Goal: Communication & Community: Answer question/provide support

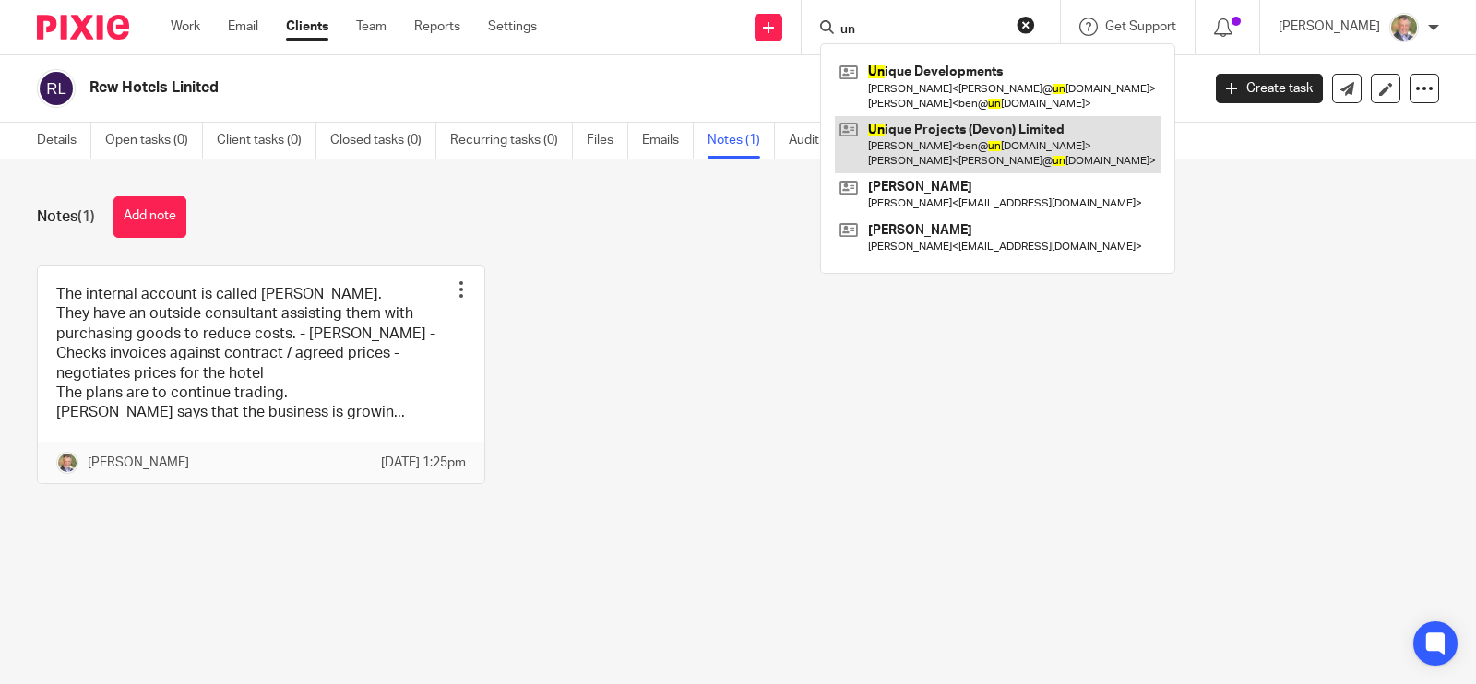
type input "un"
click at [964, 135] on link at bounding box center [998, 144] width 326 height 57
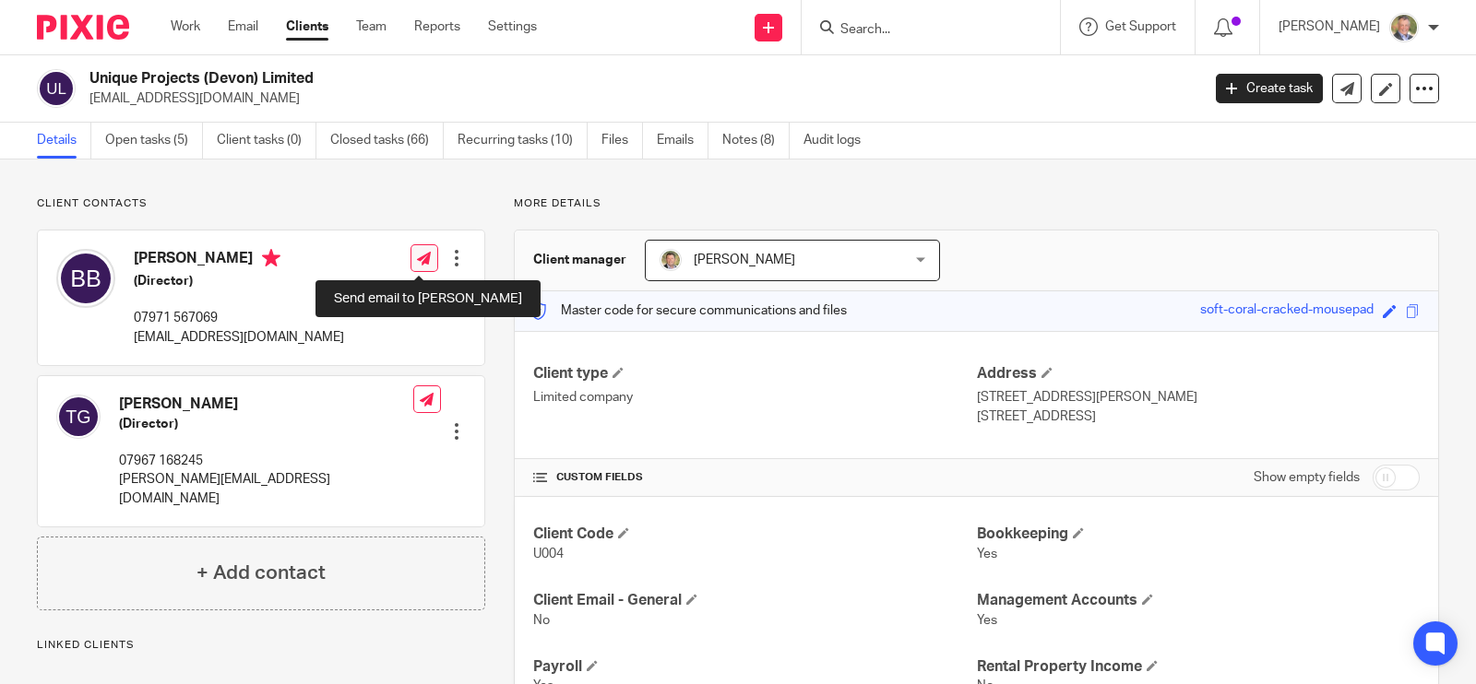
click at [419, 257] on icon at bounding box center [424, 259] width 14 height 14
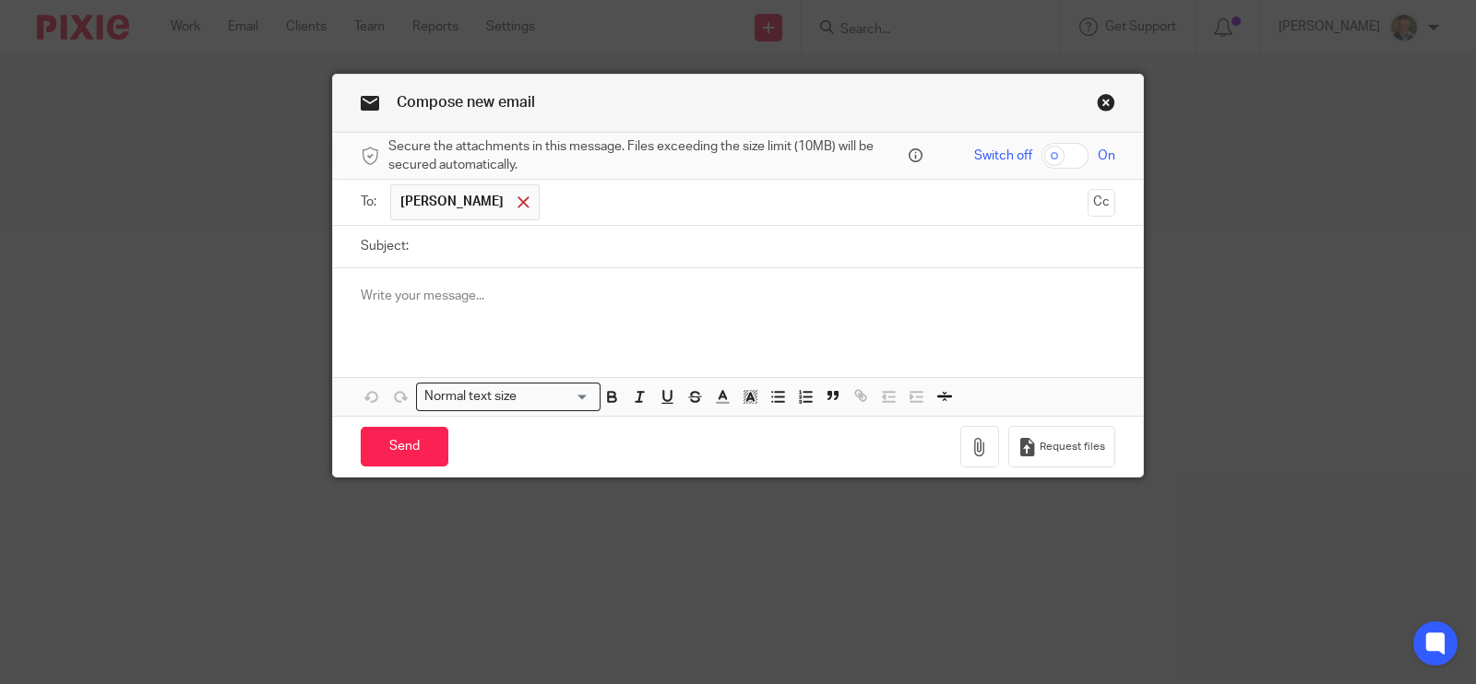
click at [517, 200] on span at bounding box center [523, 202] width 12 height 12
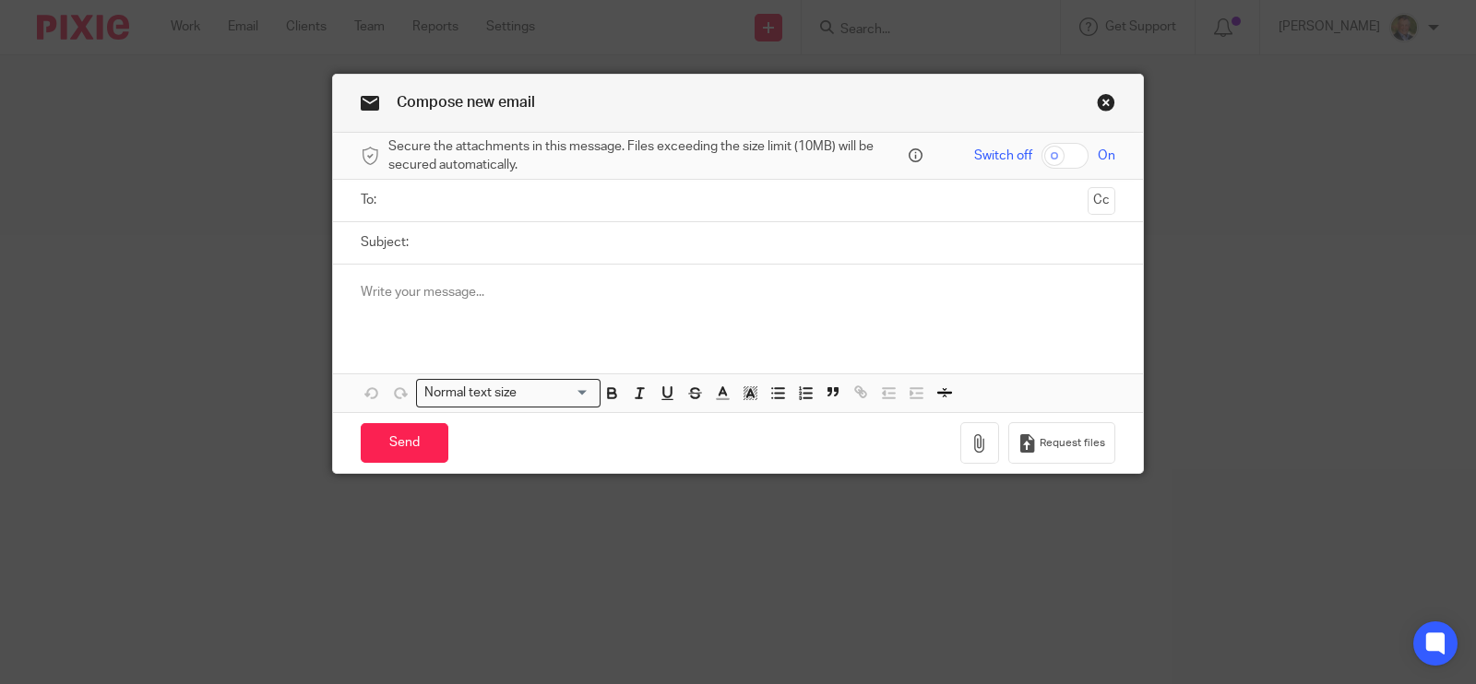
click at [489, 226] on input "Subject:" at bounding box center [766, 243] width 697 height 42
type input "P"
type input "p"
type input "Paying the VAT and PAYE"
click at [452, 287] on p at bounding box center [738, 292] width 755 height 18
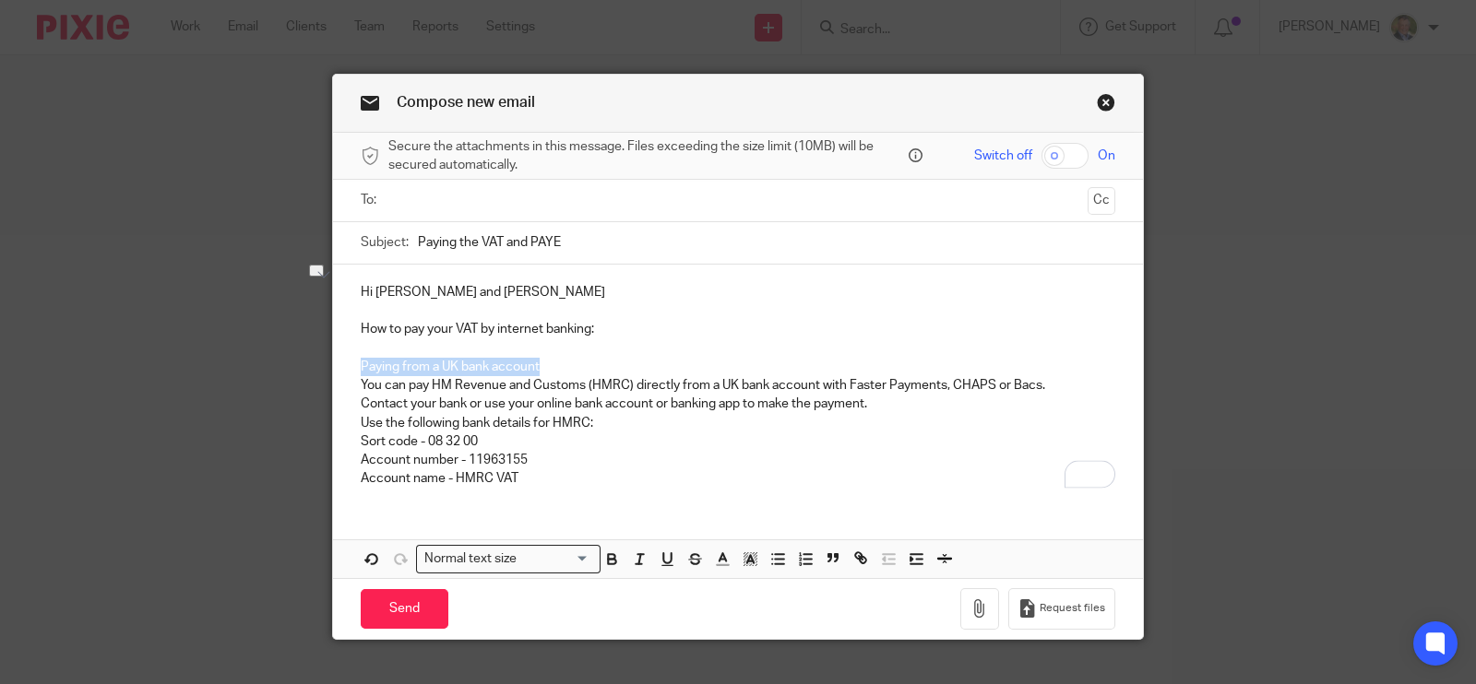
drag, startPoint x: 544, startPoint y: 362, endPoint x: 332, endPoint y: 363, distance: 212.2
click at [333, 363] on div "Hi Ben and Tony How to pay your VAT by internet banking: Paying from a UK bank …" at bounding box center [738, 384] width 810 height 238
click at [548, 466] on p "Account number - 11963155" at bounding box center [738, 460] width 755 height 18
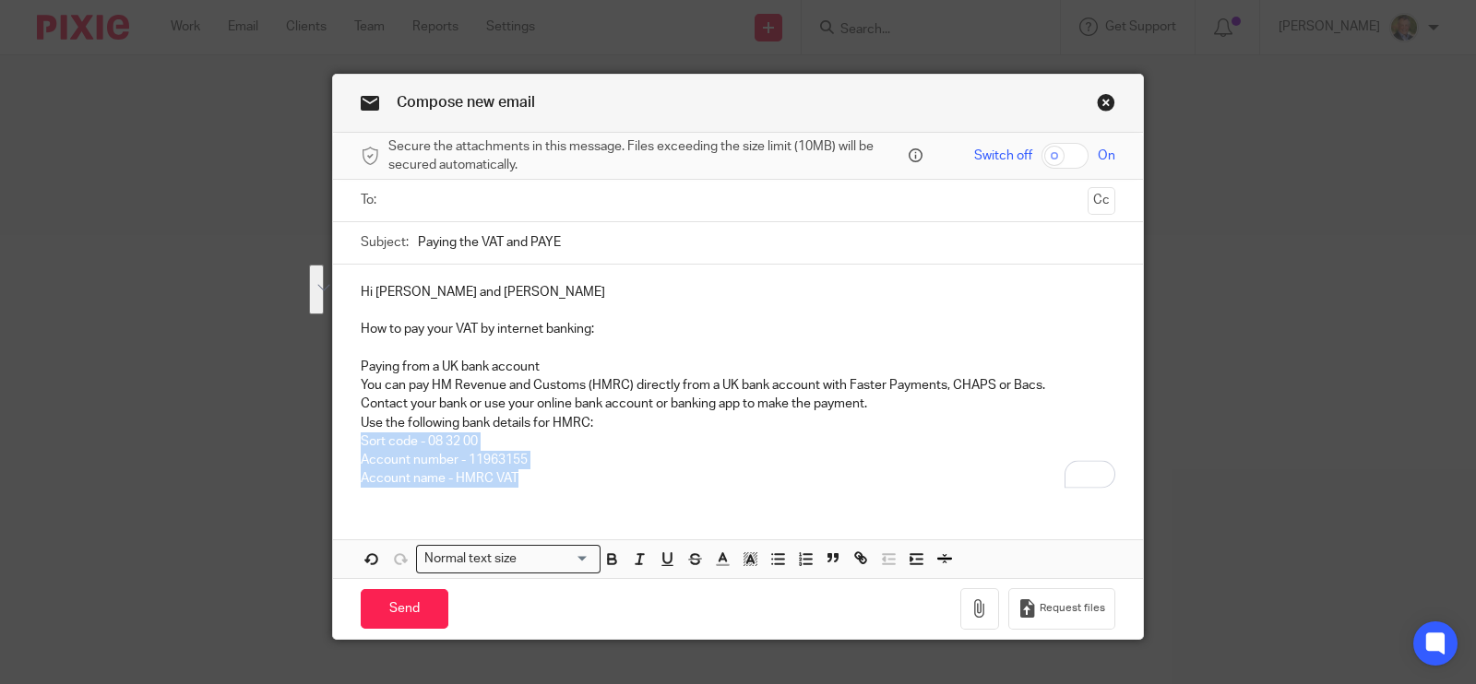
drag, startPoint x: 464, startPoint y: 473, endPoint x: 328, endPoint y: 449, distance: 137.7
click at [332, 449] on div "Compose new email Secure the attachments in this message. Files exceeding the s…" at bounding box center [738, 357] width 812 height 566
click at [771, 555] on icon "button" at bounding box center [777, 559] width 17 height 17
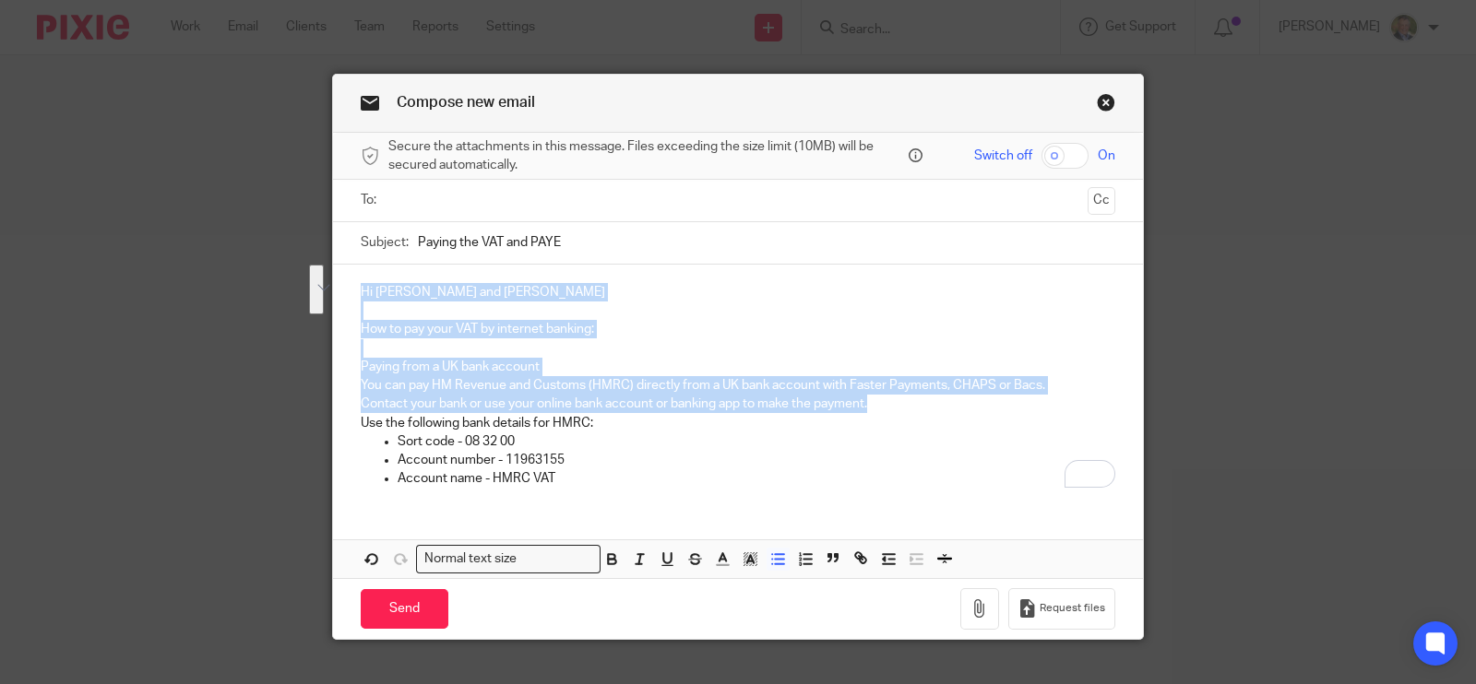
click at [572, 483] on p "Account name - HMRC VAT" at bounding box center [757, 479] width 718 height 18
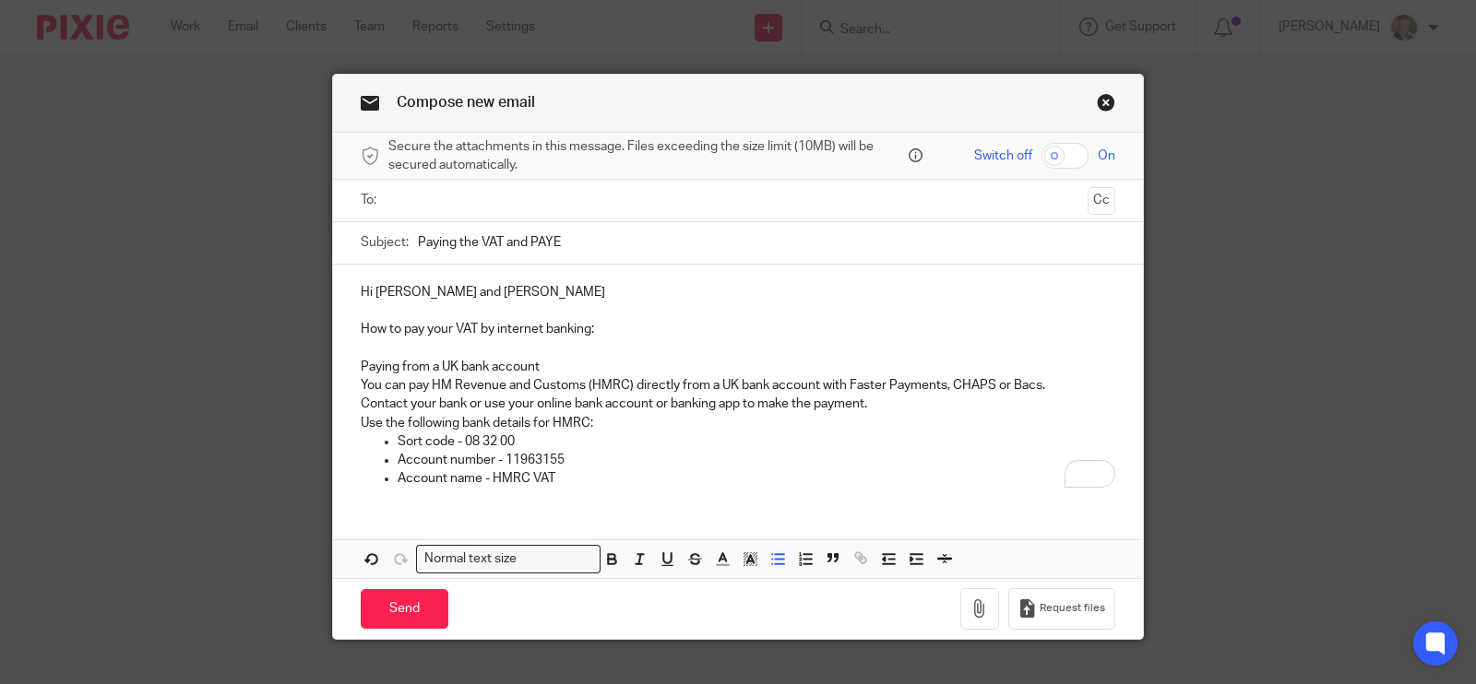
click at [577, 477] on p "Account name - HMRC VAT" at bounding box center [757, 479] width 718 height 18
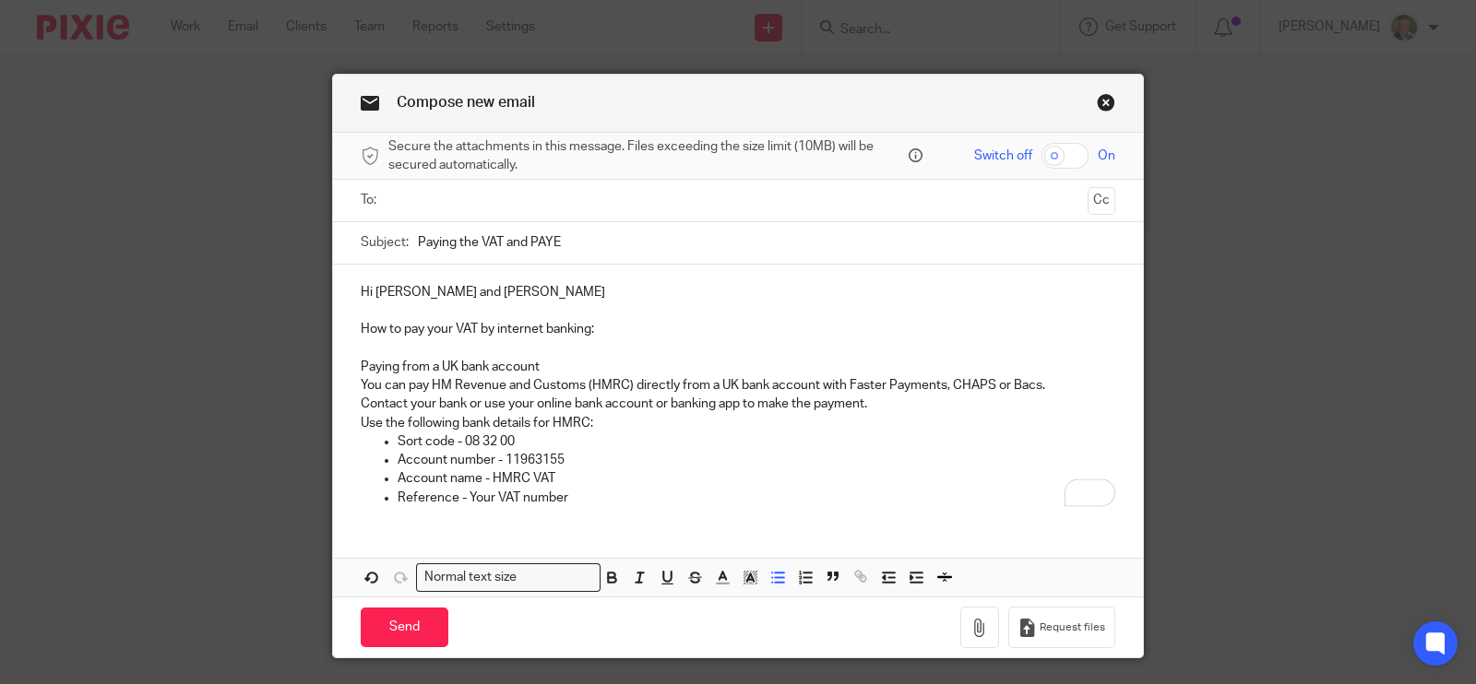
click at [655, 422] on p "Use the following bank details for HMRC:" at bounding box center [738, 423] width 755 height 18
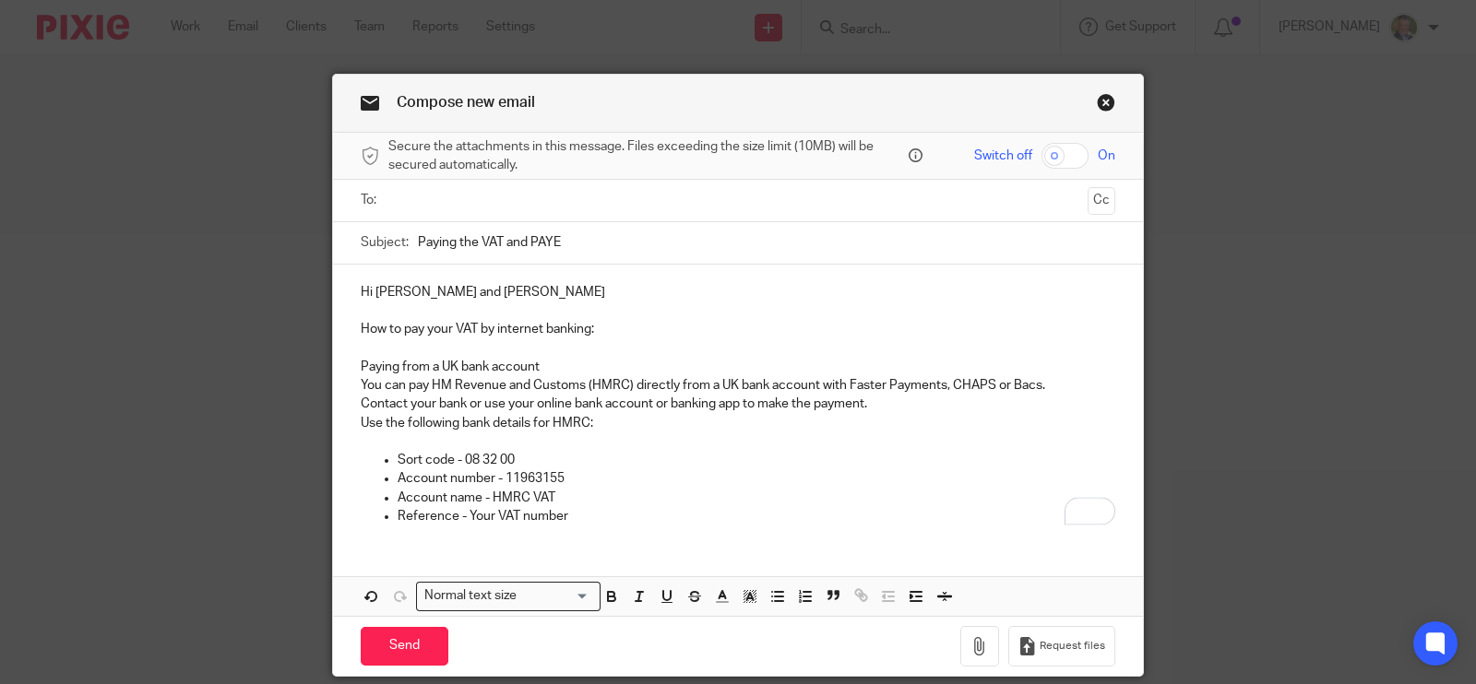
scroll to position [65, 0]
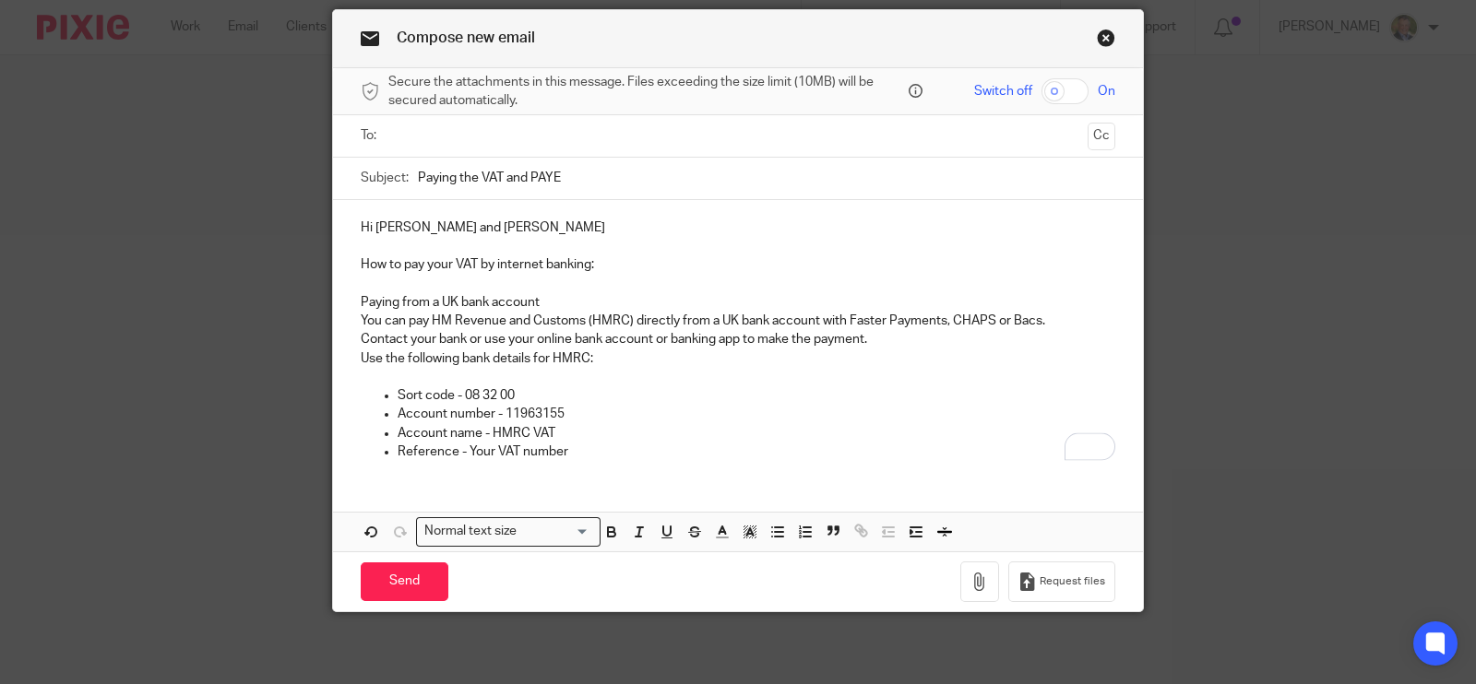
click at [590, 293] on p "Paying from a UK bank account" at bounding box center [738, 302] width 755 height 18
click at [548, 299] on p "Paying from a UK bank account" at bounding box center [738, 302] width 755 height 18
drag, startPoint x: 553, startPoint y: 293, endPoint x: 335, endPoint y: 303, distance: 218.8
click at [335, 303] on div "Hi Ben and Tony How to pay your VAT by internet banking: Paying from a UK bank …" at bounding box center [738, 337] width 810 height 275
click at [603, 527] on icon "button" at bounding box center [611, 532] width 17 height 17
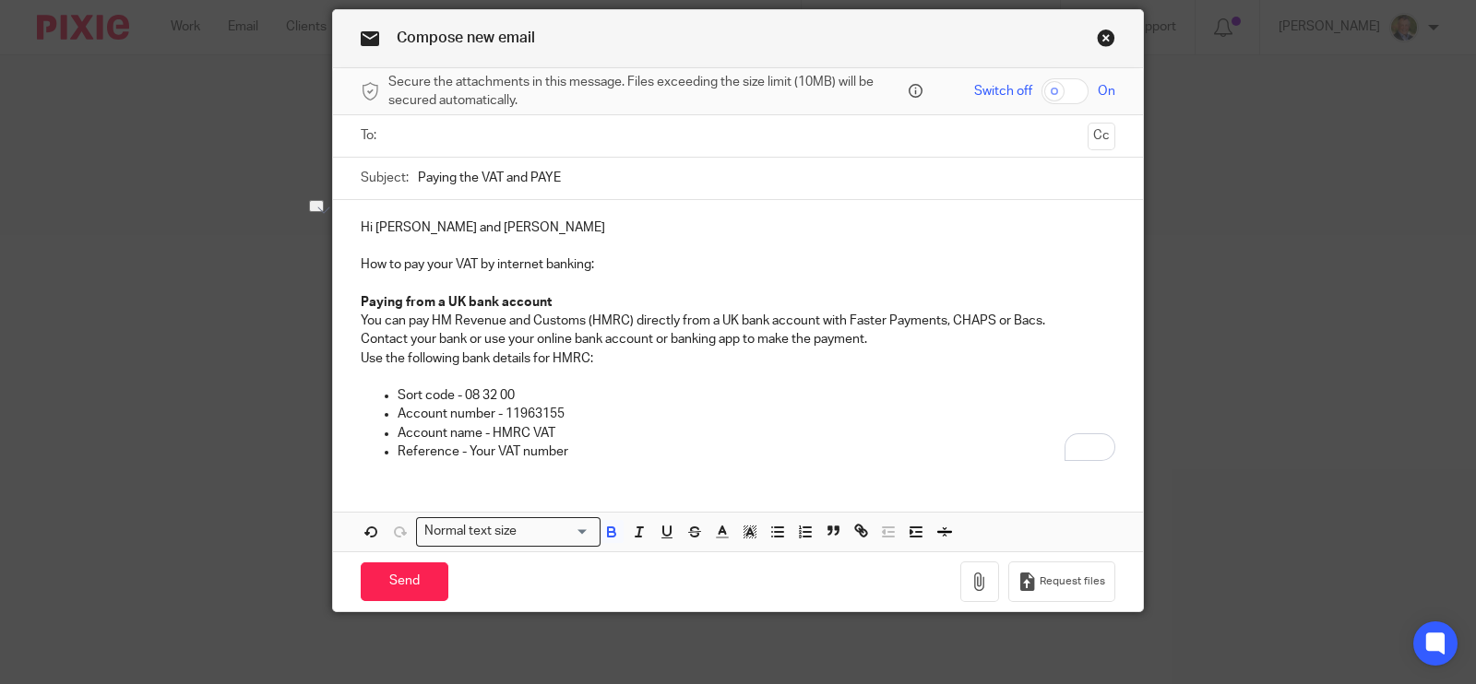
click at [602, 312] on p "You can pay HM Revenue and Customs (HMRC) directly from a UK bank account with …" at bounding box center [738, 321] width 755 height 18
click at [571, 298] on p "Paying from a UK bank account" at bounding box center [738, 302] width 755 height 18
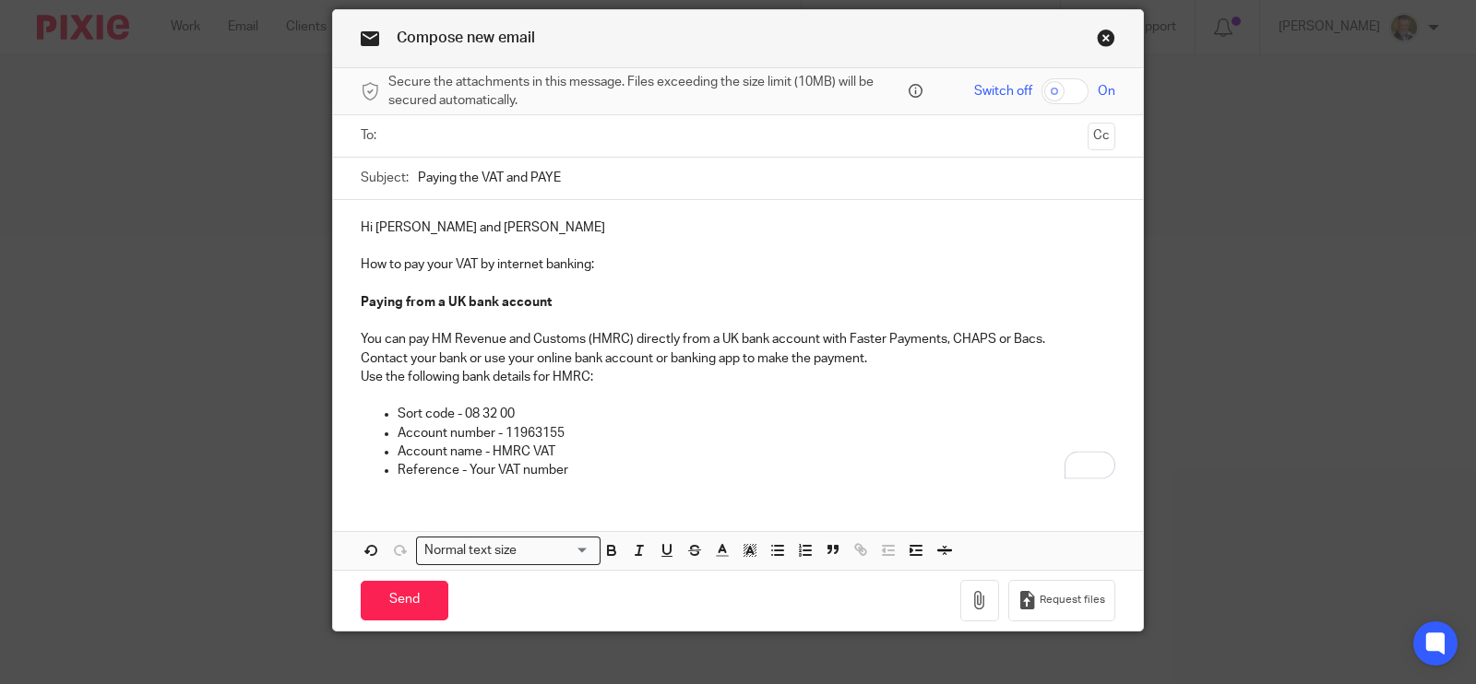
scroll to position [83, 0]
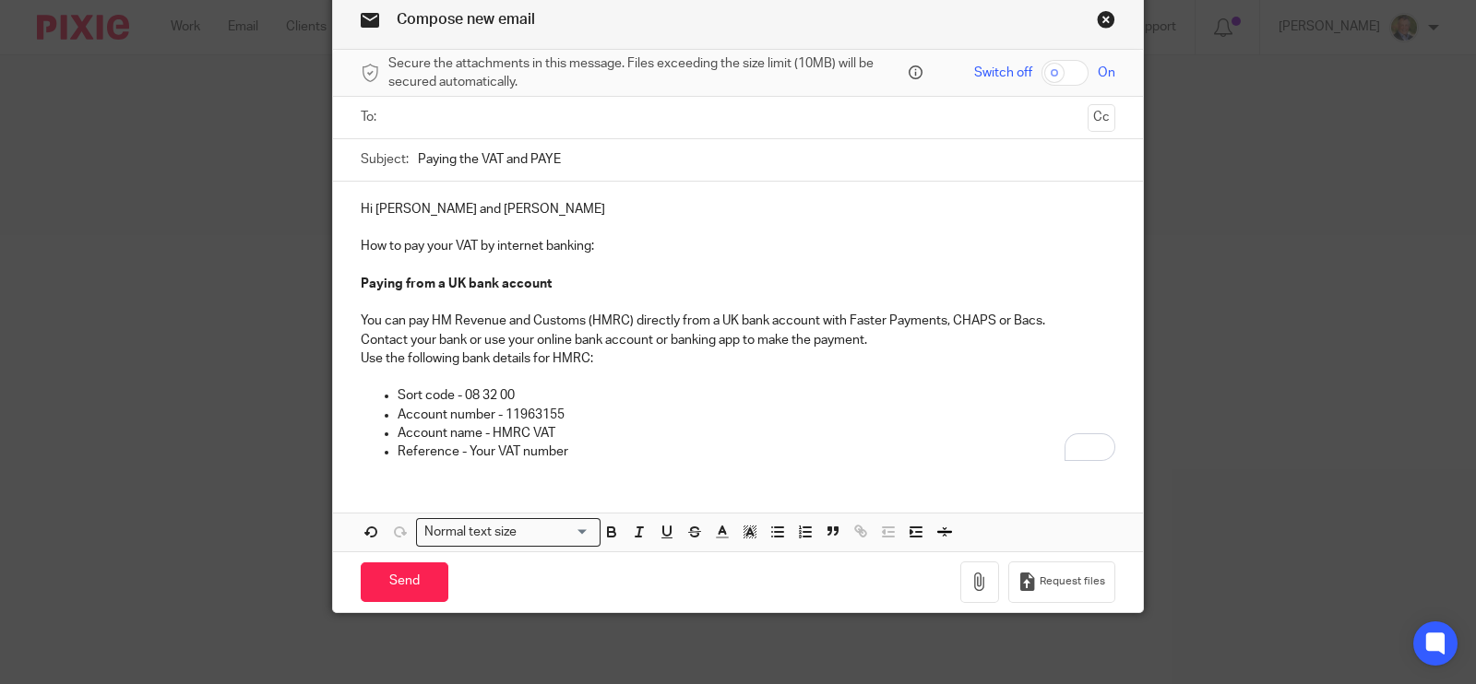
click at [344, 245] on div "Hi Ben and Tony How to pay your VAT by internet banking: Paying from a UK bank …" at bounding box center [738, 329] width 810 height 294
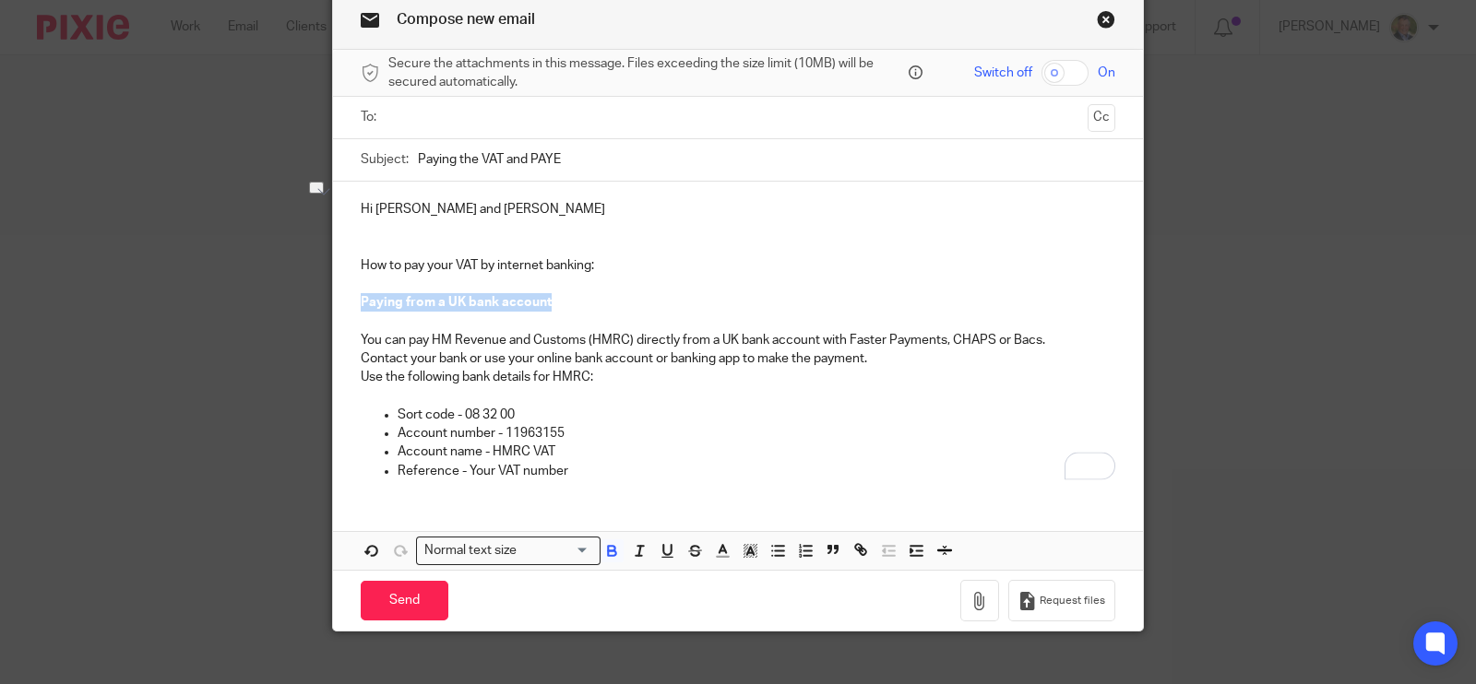
drag, startPoint x: 553, startPoint y: 296, endPoint x: 321, endPoint y: 297, distance: 232.5
click at [332, 297] on div "Compose new email Secure the attachments in this message. Files exceeding the s…" at bounding box center [738, 311] width 812 height 641
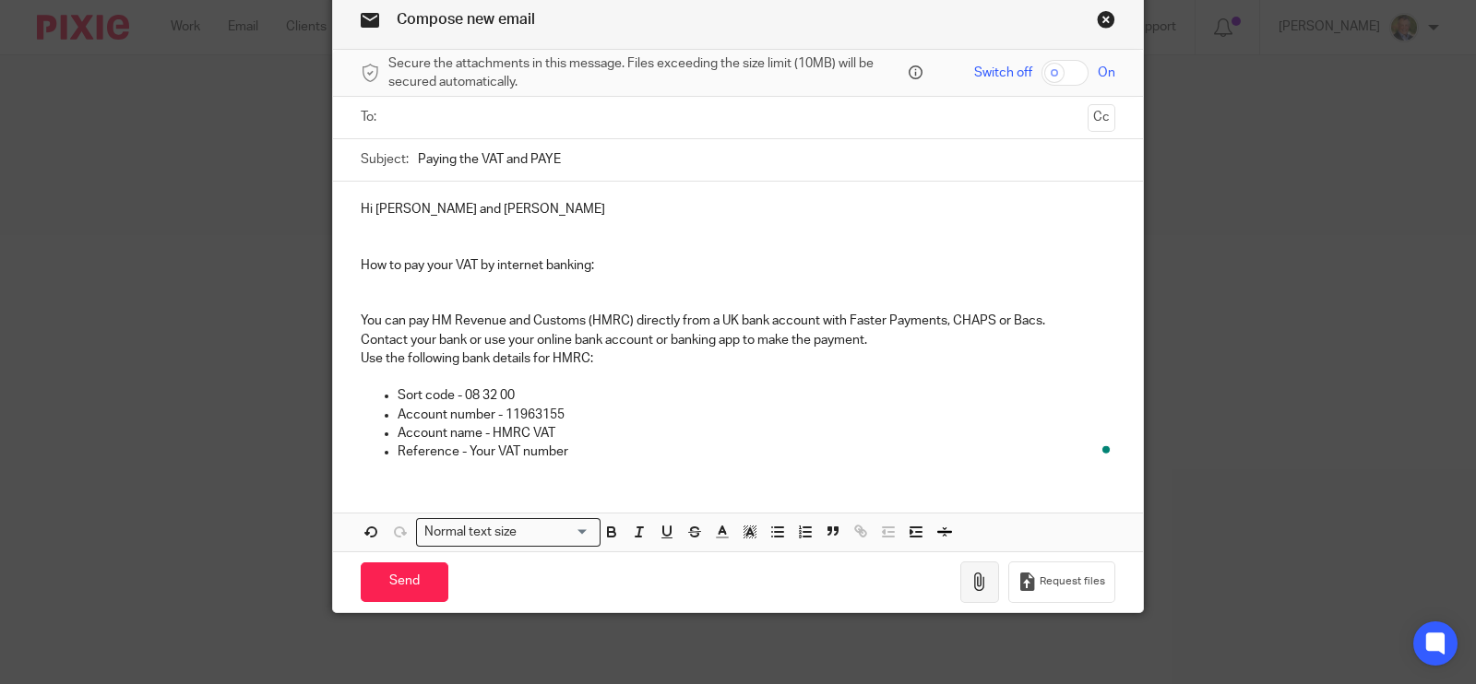
scroll to position [65, 0]
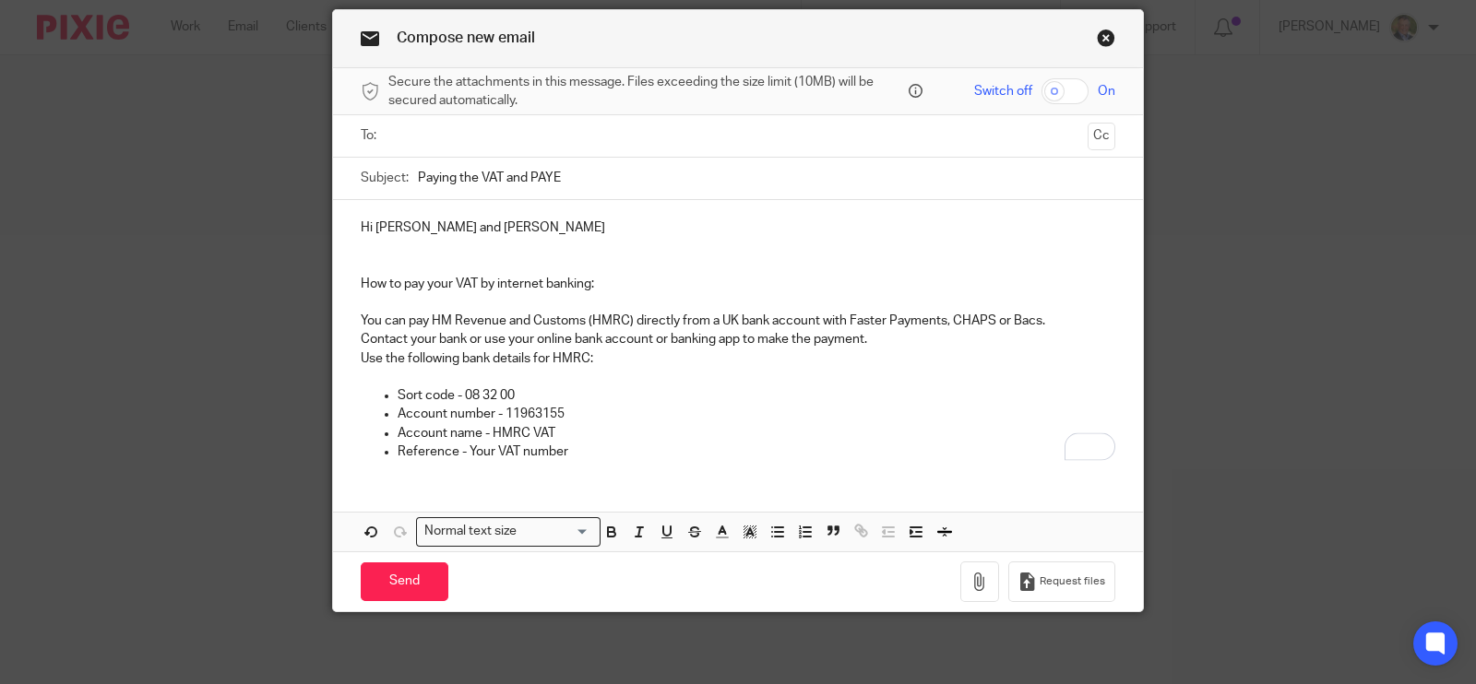
click at [420, 256] on p "To enrich screen reader interactions, please activate Accessibility in Grammarl…" at bounding box center [738, 265] width 755 height 18
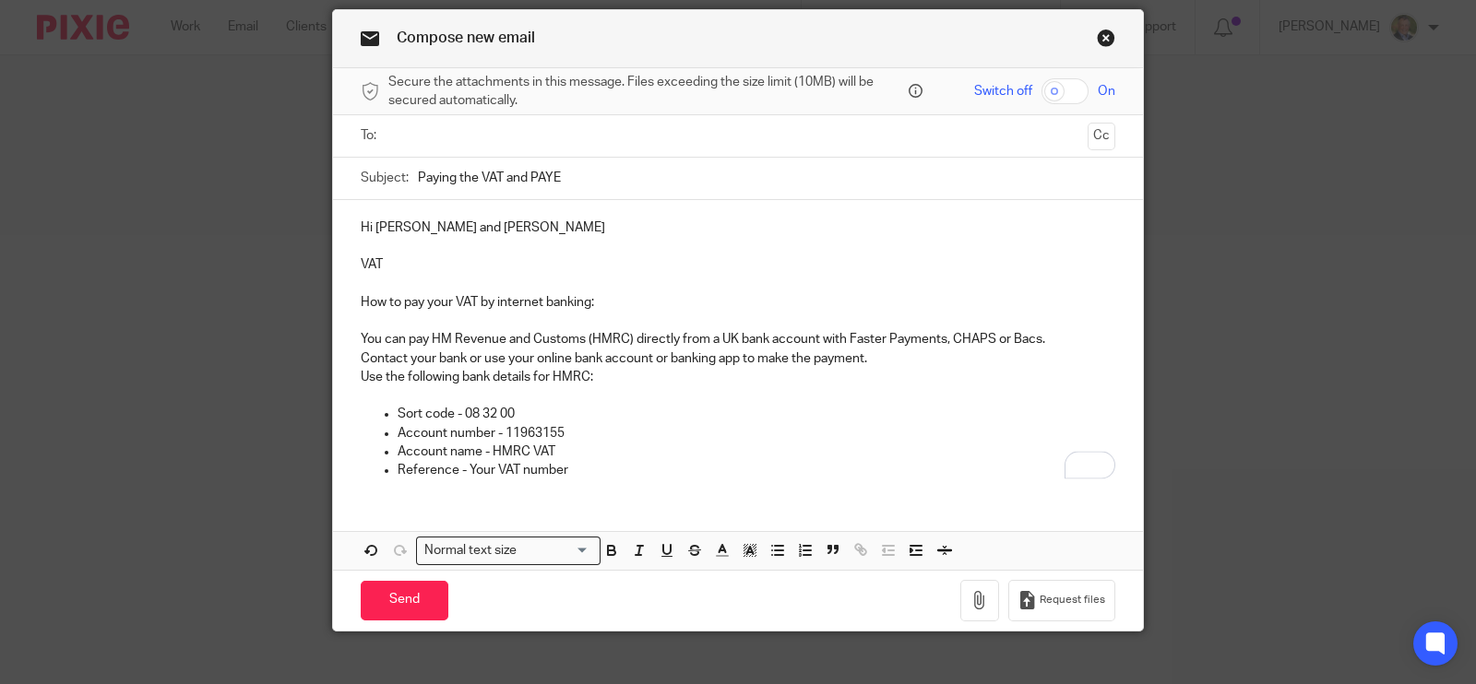
scroll to position [83, 0]
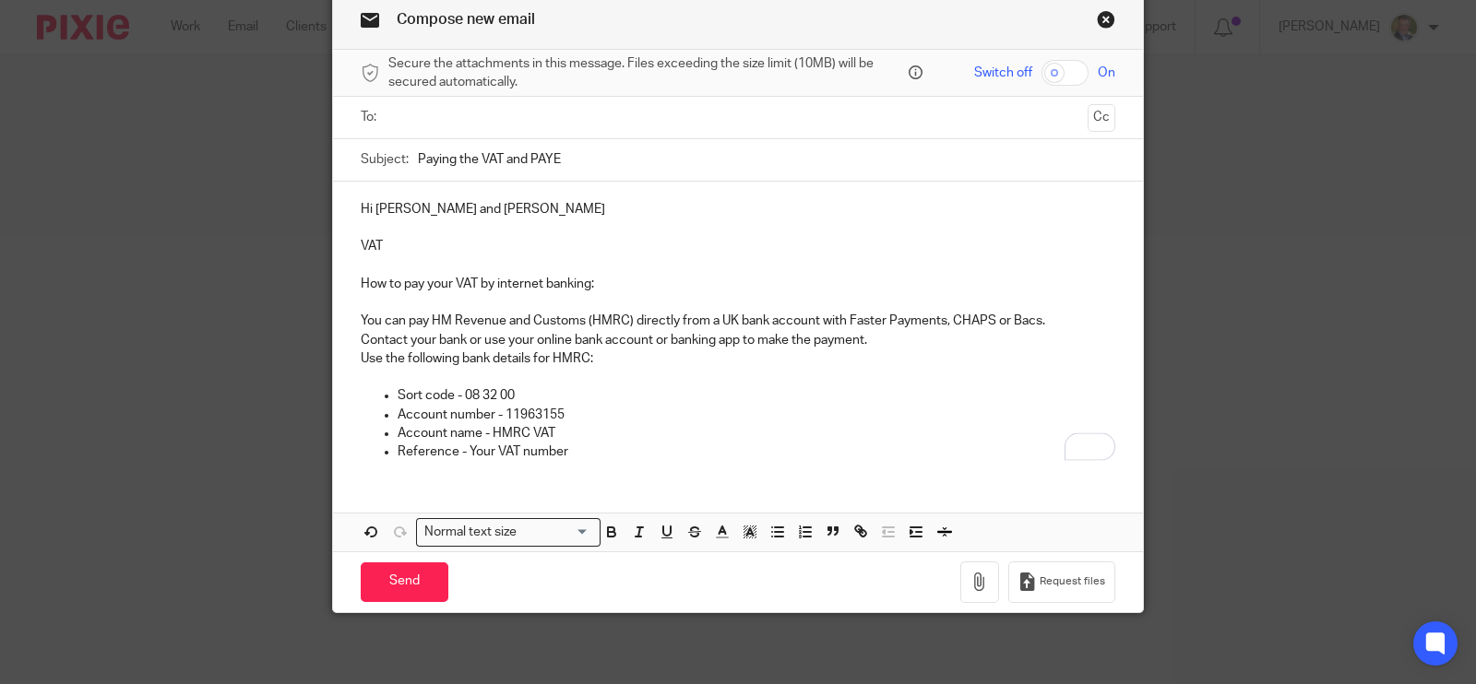
drag, startPoint x: 397, startPoint y: 242, endPoint x: 349, endPoint y: 243, distance: 48.0
click at [349, 243] on div "Hi Ben and Tony VAT How to pay your VAT by internet banking: You can pay HM Rev…" at bounding box center [738, 329] width 810 height 294
click at [604, 524] on icon "button" at bounding box center [611, 532] width 17 height 17
click at [602, 408] on p "Account number - 11963155" at bounding box center [757, 415] width 718 height 18
drag, startPoint x: 369, startPoint y: 472, endPoint x: 439, endPoint y: 482, distance: 70.7
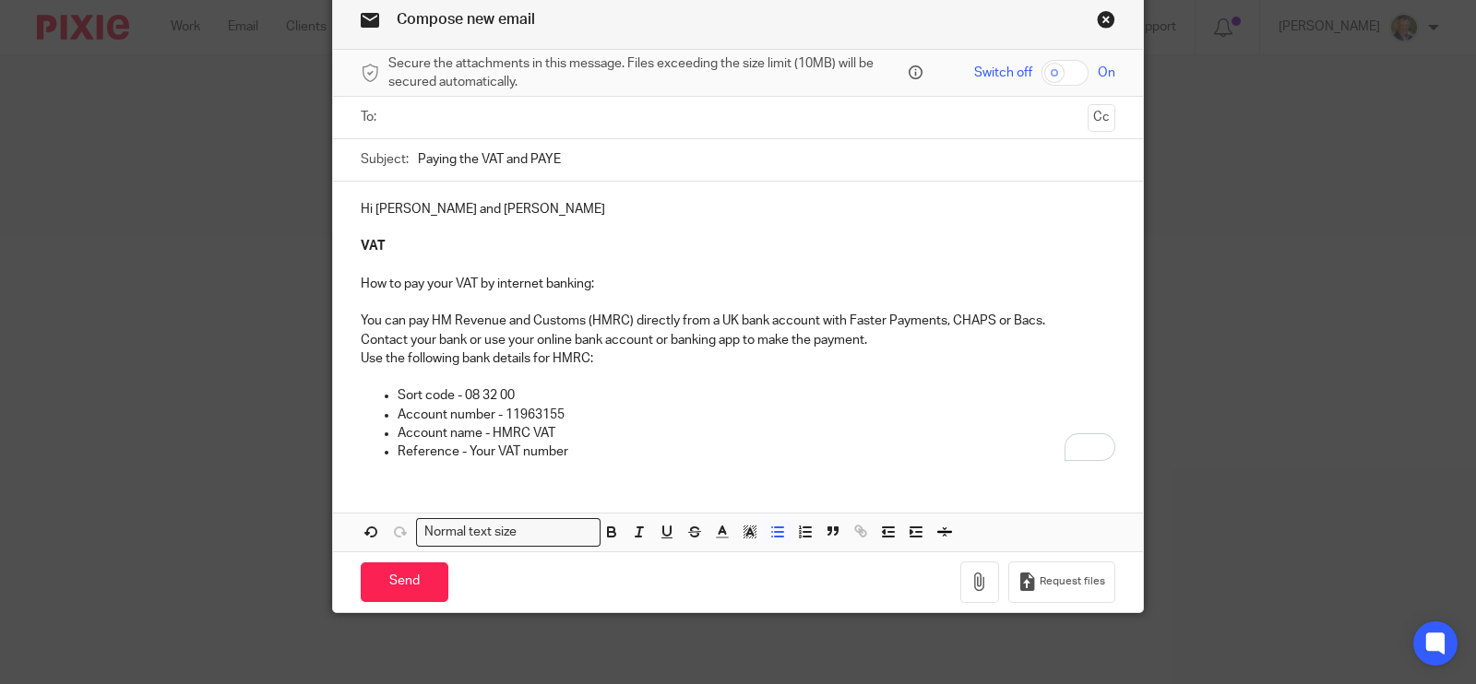
click at [374, 472] on div "Hi Ben and Tony VAT How to pay your VAT by internet banking: You can pay HM Rev…" at bounding box center [738, 329] width 810 height 294
click at [572, 451] on p "Reference - Your VAT number" at bounding box center [757, 452] width 718 height 18
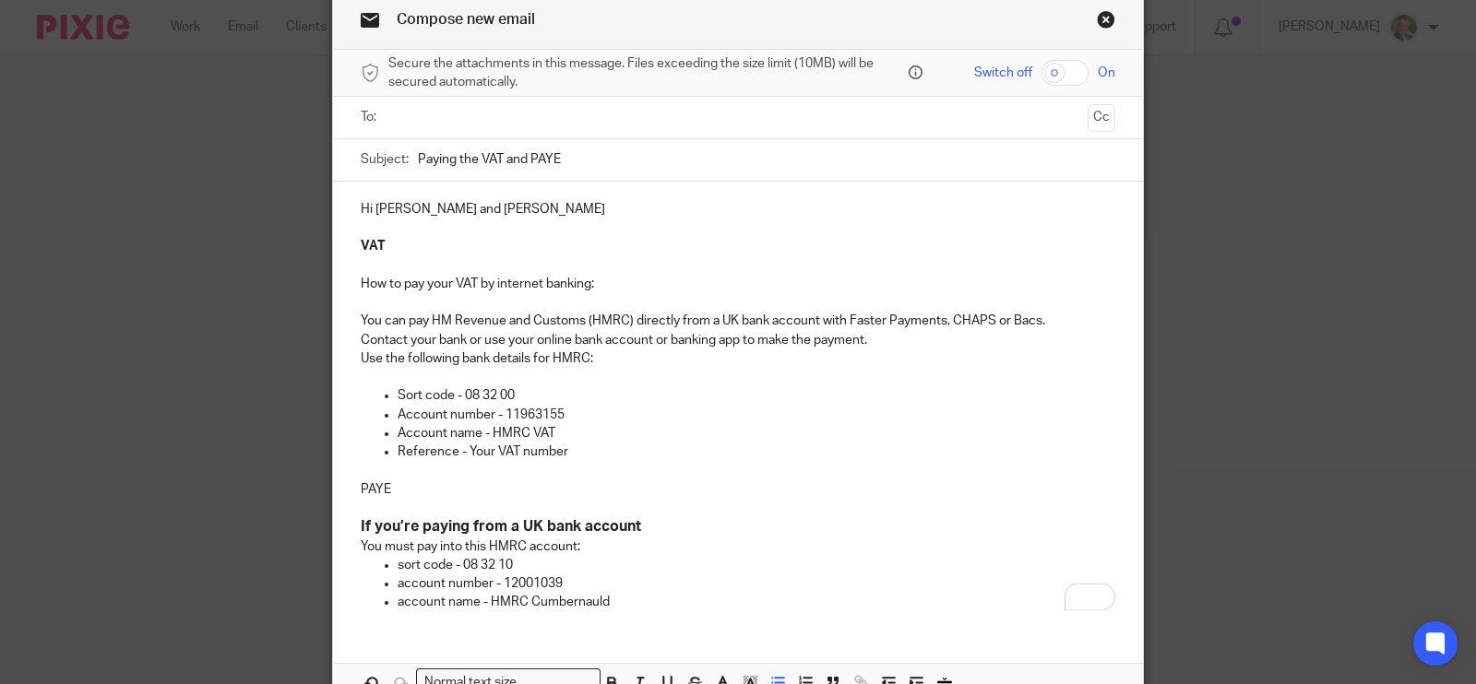
scroll to position [198, 0]
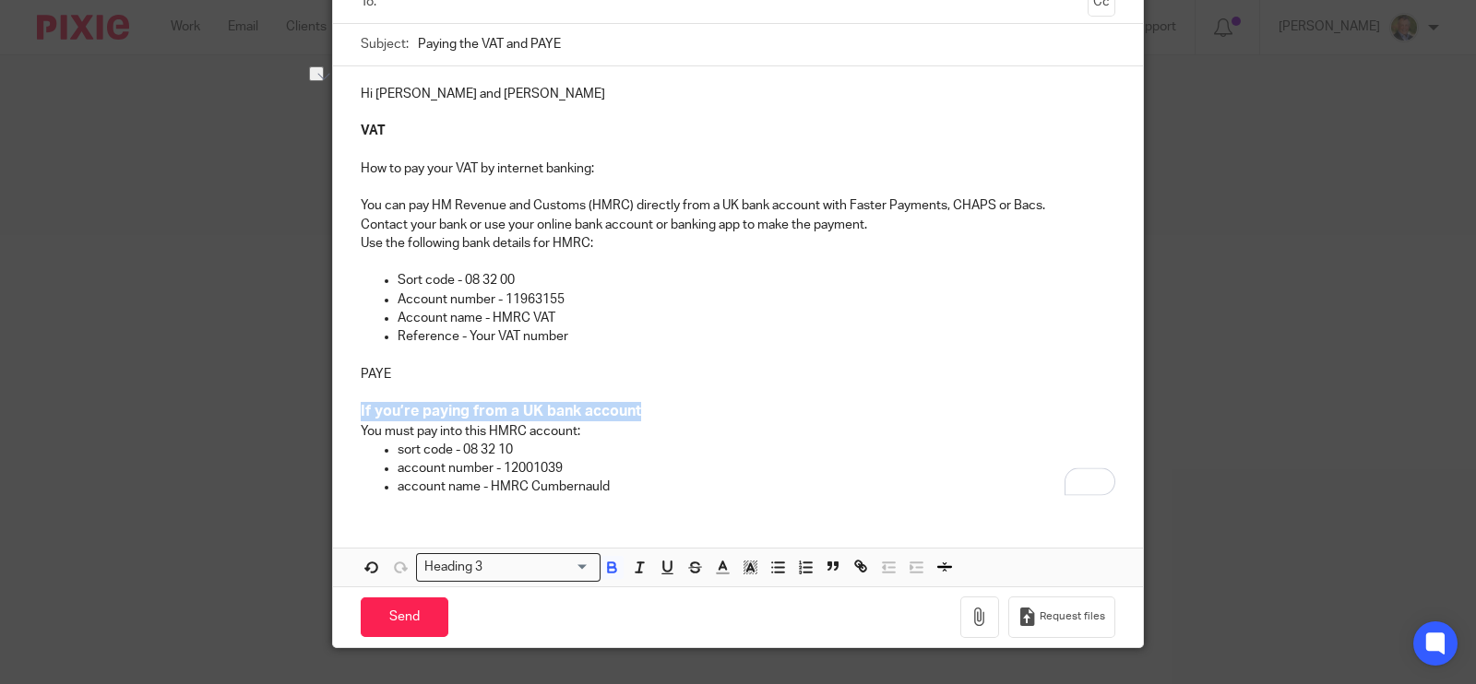
drag, startPoint x: 667, startPoint y: 412, endPoint x: 343, endPoint y: 410, distance: 323.8
click at [343, 410] on div "Hi Ben and Tony VAT How to pay your VAT by internet banking: You can pay HM Rev…" at bounding box center [738, 288] width 810 height 445
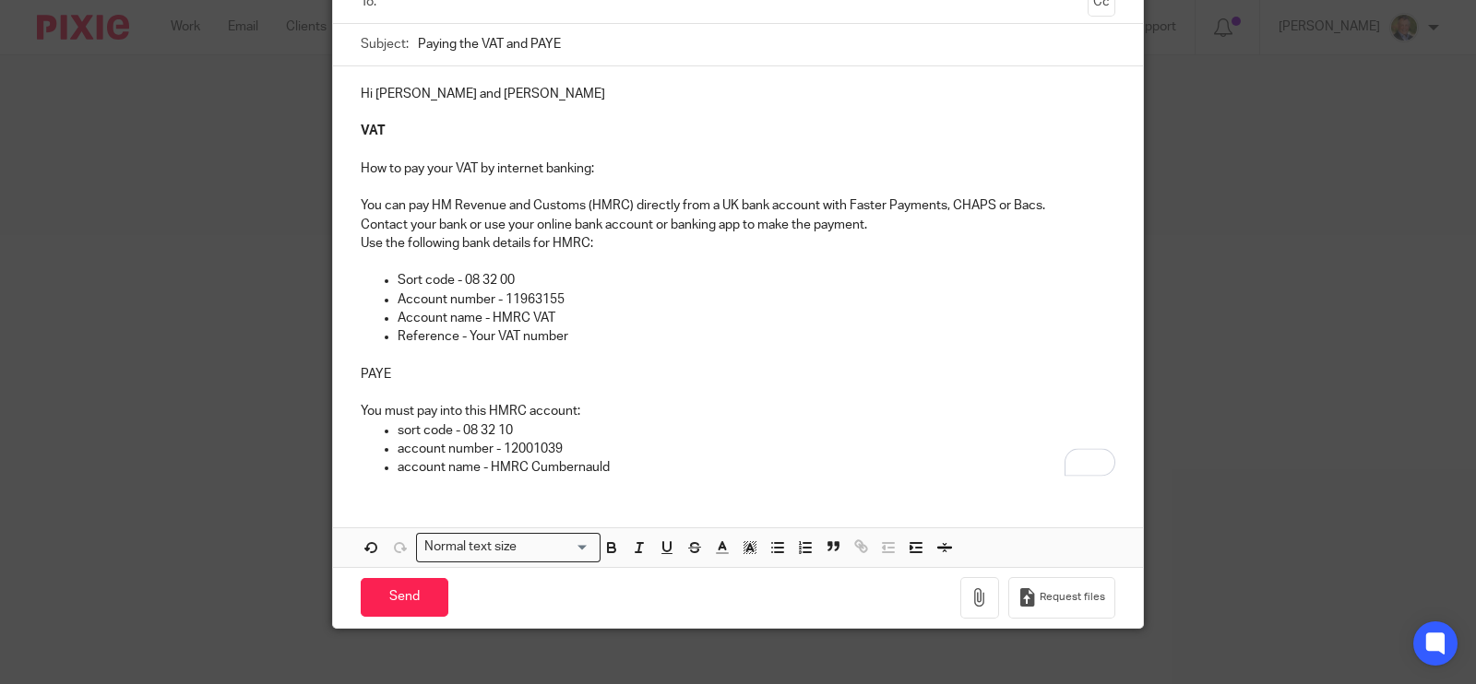
click at [609, 458] on p "account name - HMRC Cumbernauld" at bounding box center [757, 467] width 718 height 18
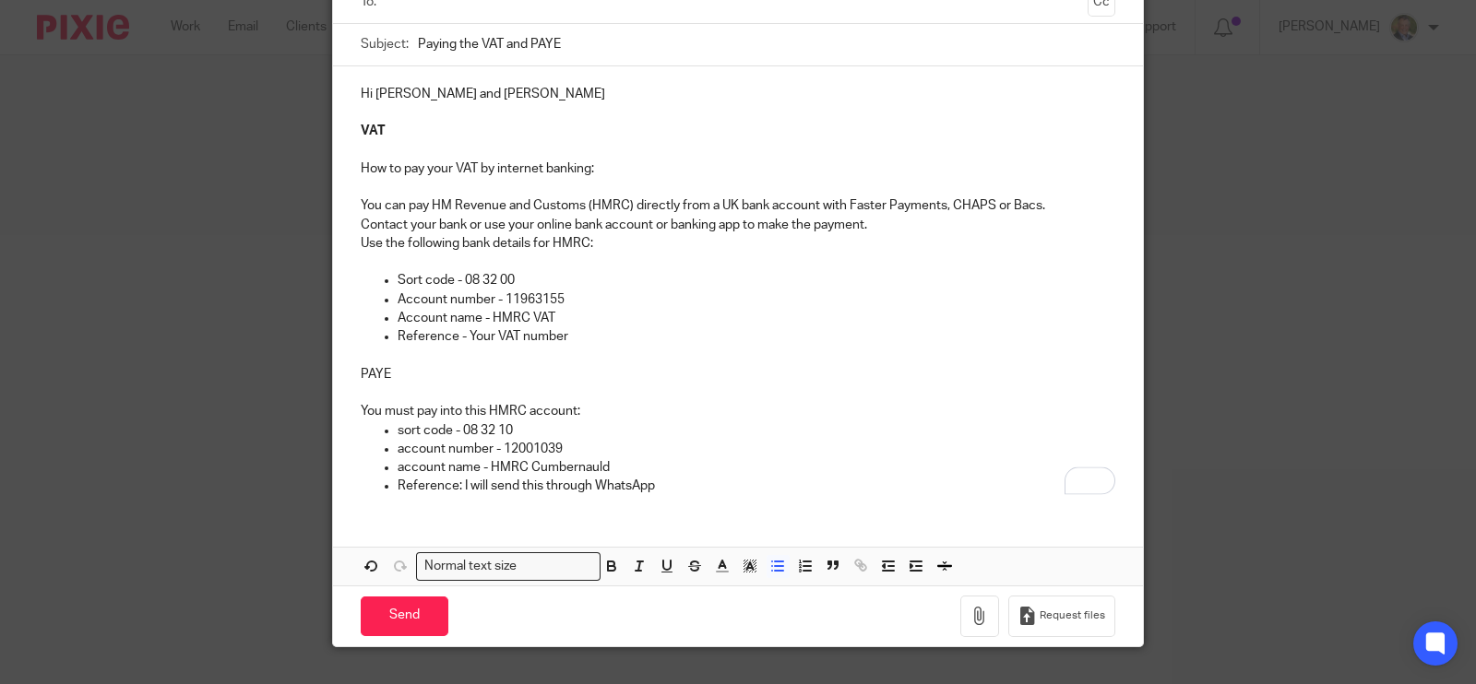
scroll to position [233, 0]
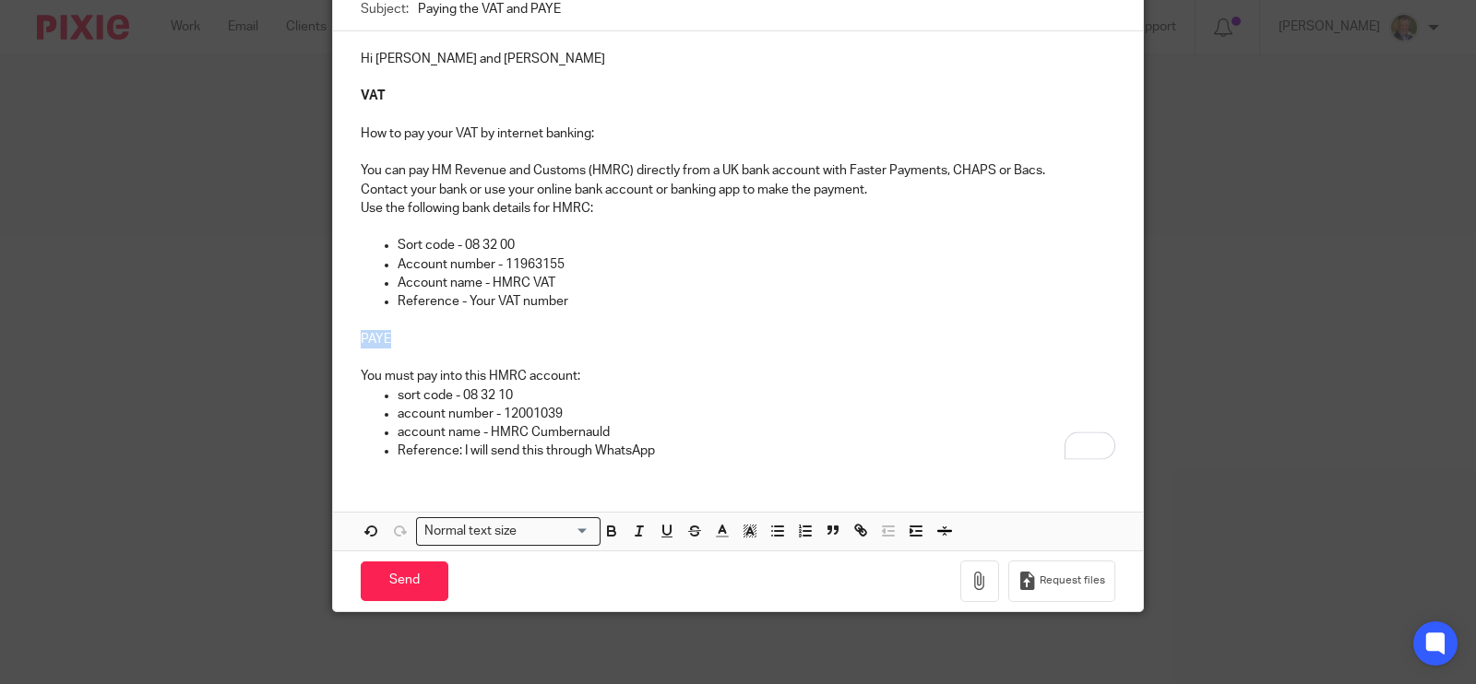
drag, startPoint x: 410, startPoint y: 339, endPoint x: 343, endPoint y: 339, distance: 67.3
click at [343, 339] on div "Hi Ben and Tony VAT How to pay your VAT by internet banking: You can pay HM Rev…" at bounding box center [738, 253] width 810 height 444
click at [608, 523] on icon "button" at bounding box center [611, 531] width 17 height 17
click at [650, 467] on div "Hi Ben and Tony VAT How to pay your VAT by internet banking: You can pay HM Rev…" at bounding box center [738, 253] width 810 height 444
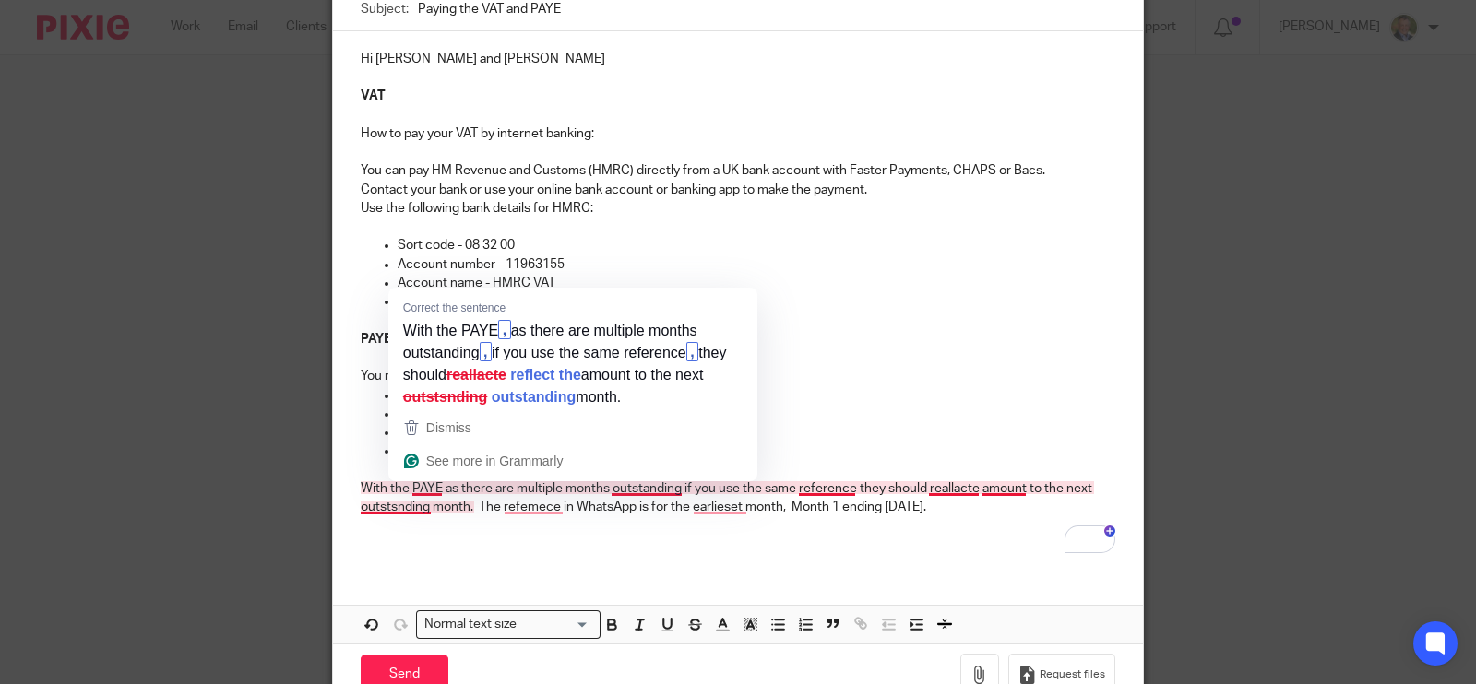
click at [605, 591] on div "Hi Ben and Tony VAT How to pay your VAT by internet banking: You can pay HM Rev…" at bounding box center [738, 337] width 810 height 613
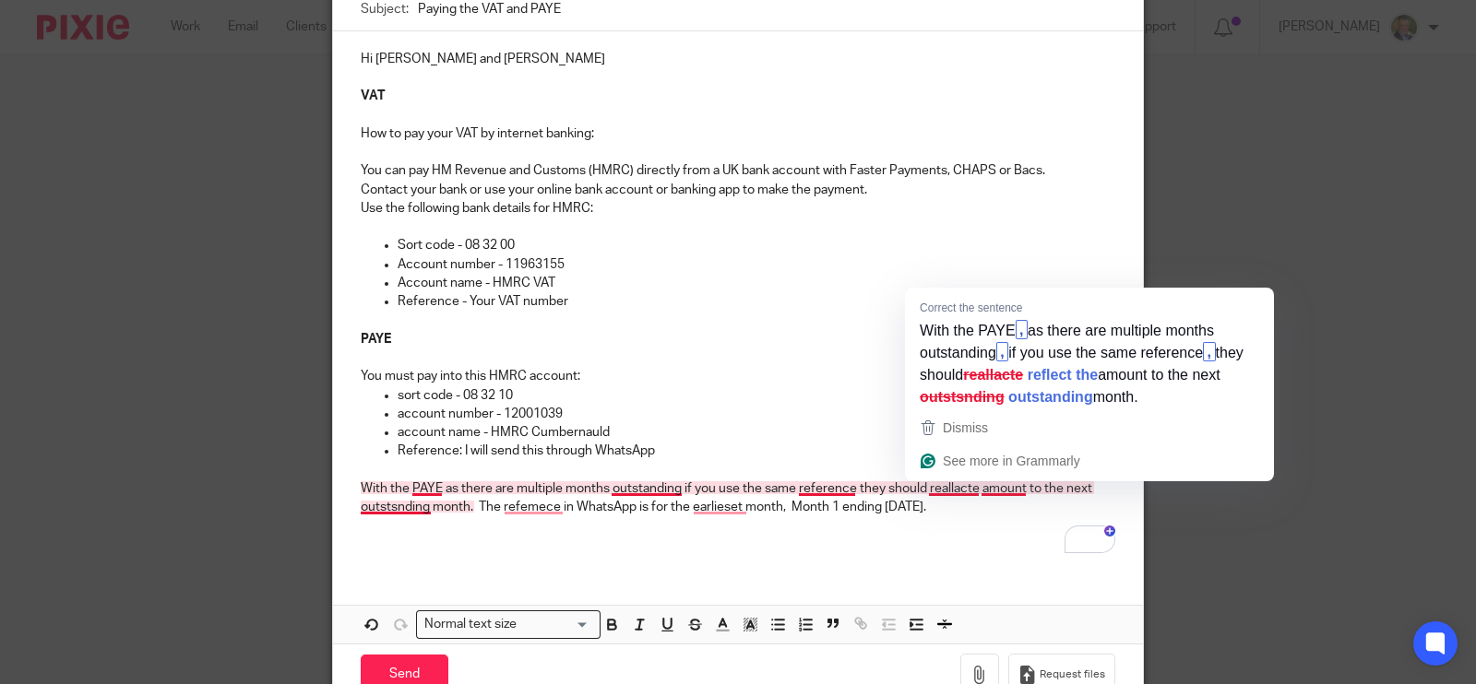
click at [945, 493] on p "With the PAYE as there are multiple months outstanding if you use the same refe…" at bounding box center [738, 499] width 755 height 38
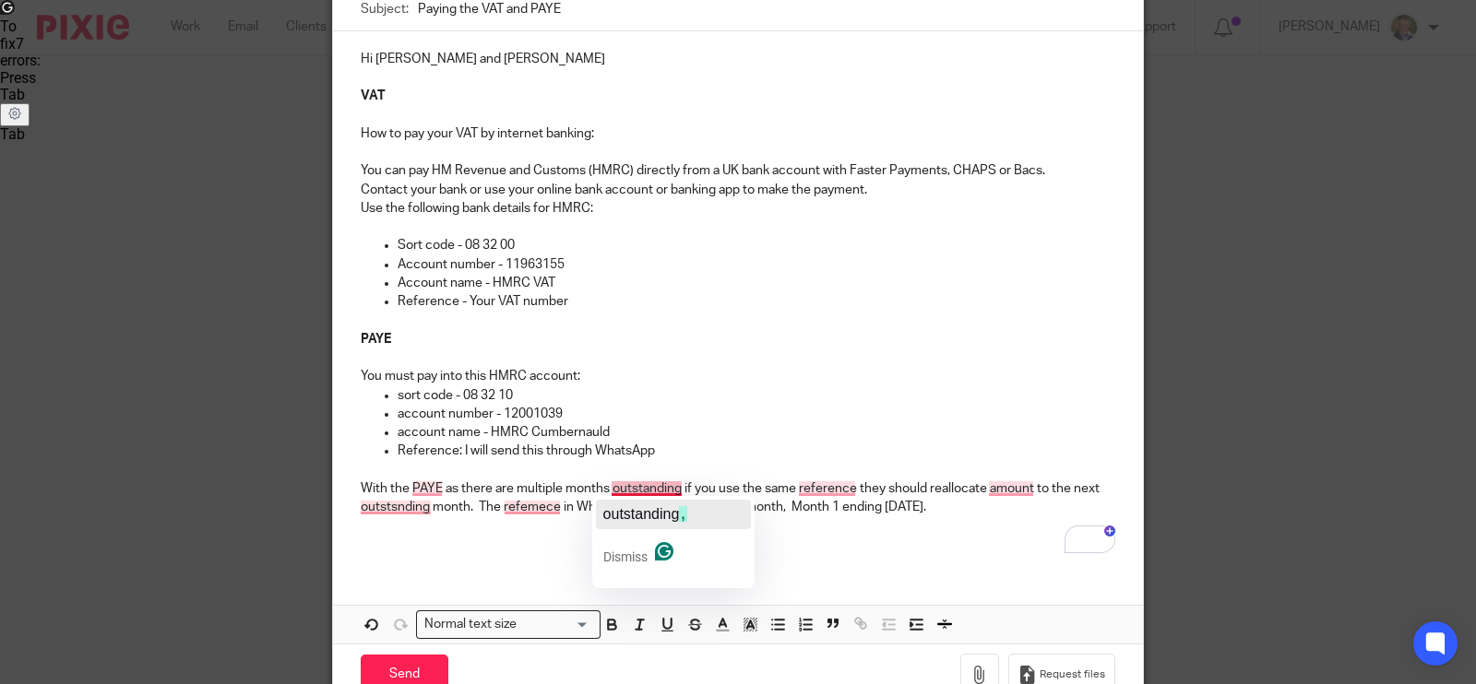
click at [626, 512] on span "outstanding" at bounding box center [641, 514] width 77 height 16
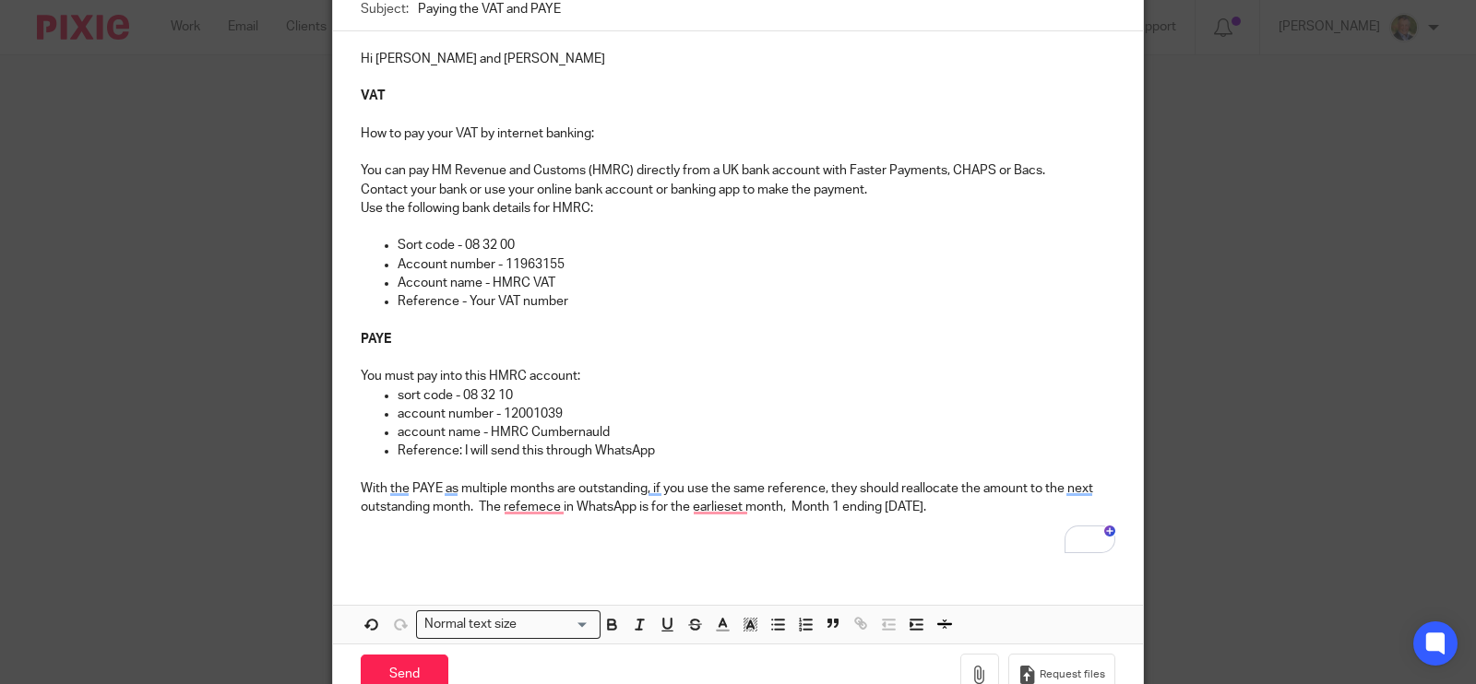
click at [450, 486] on p "With the PAYE as multiple months are outstanding, if you use the same reference…" at bounding box center [738, 499] width 755 height 38
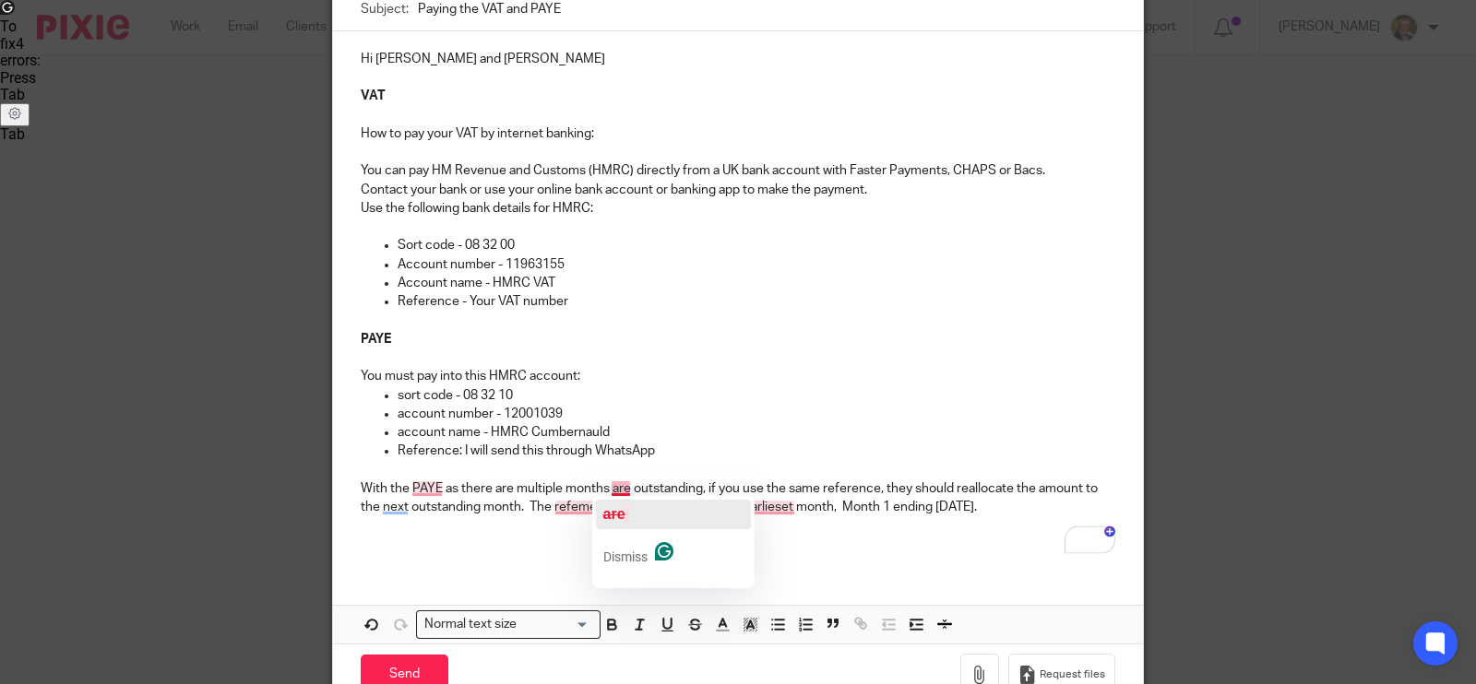
click at [623, 508] on span "are" at bounding box center [614, 514] width 22 height 16
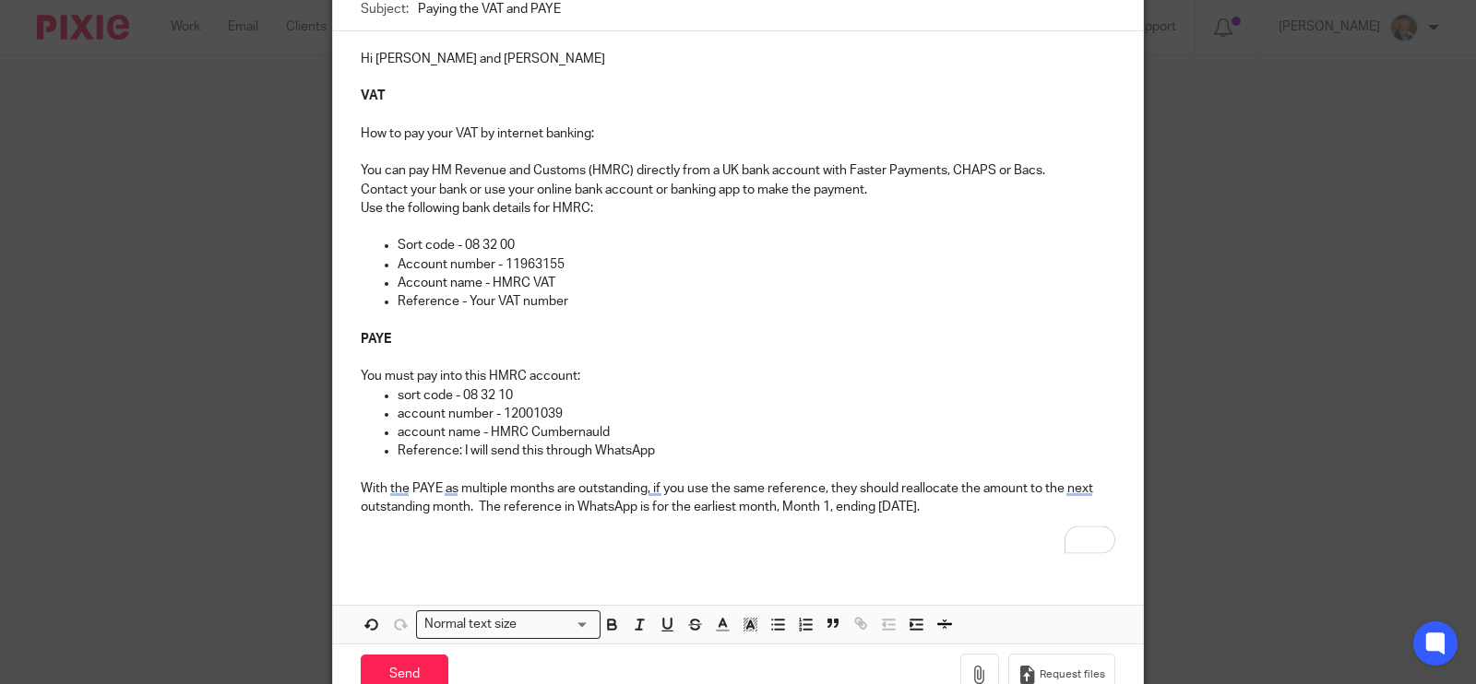
click at [965, 508] on p "With the PAYE as multiple months are outstanding, if you use the same reference…" at bounding box center [738, 499] width 755 height 38
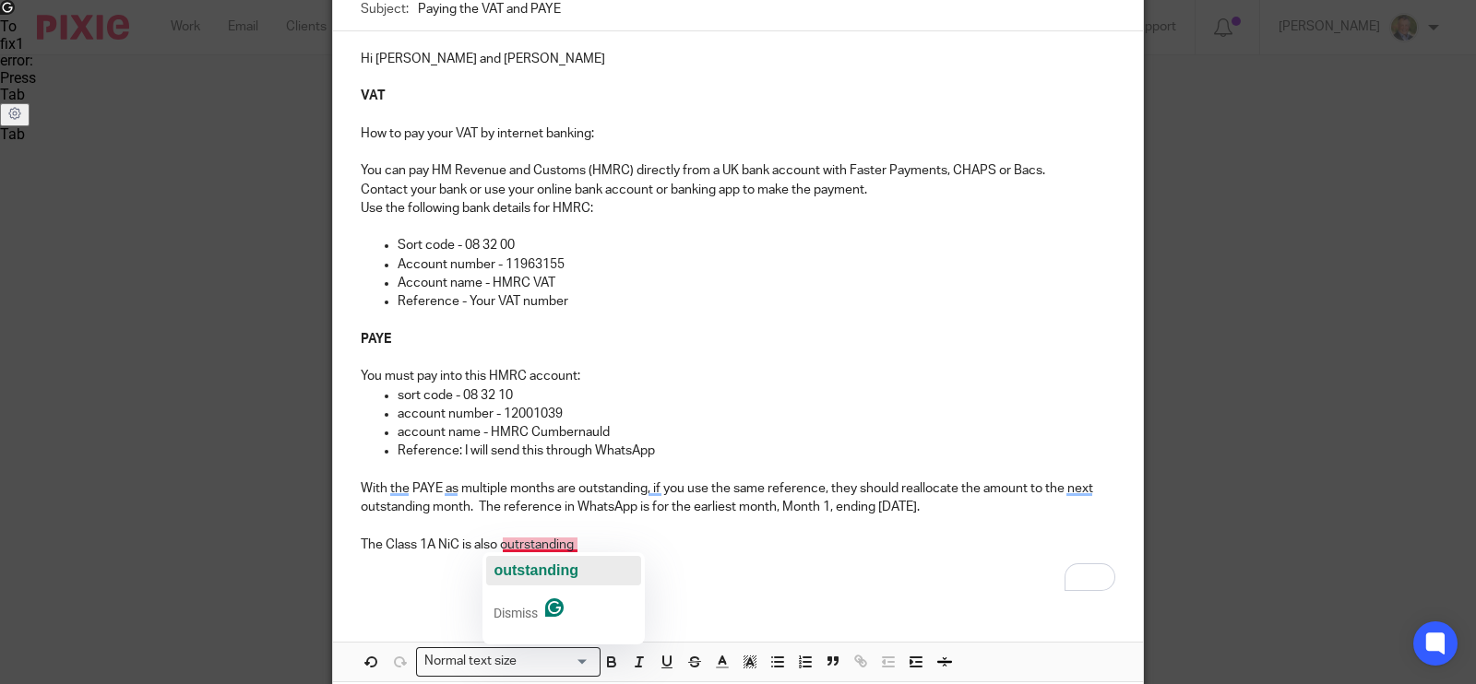
click at [534, 565] on span "outstanding" at bounding box center [535, 571] width 85 height 16
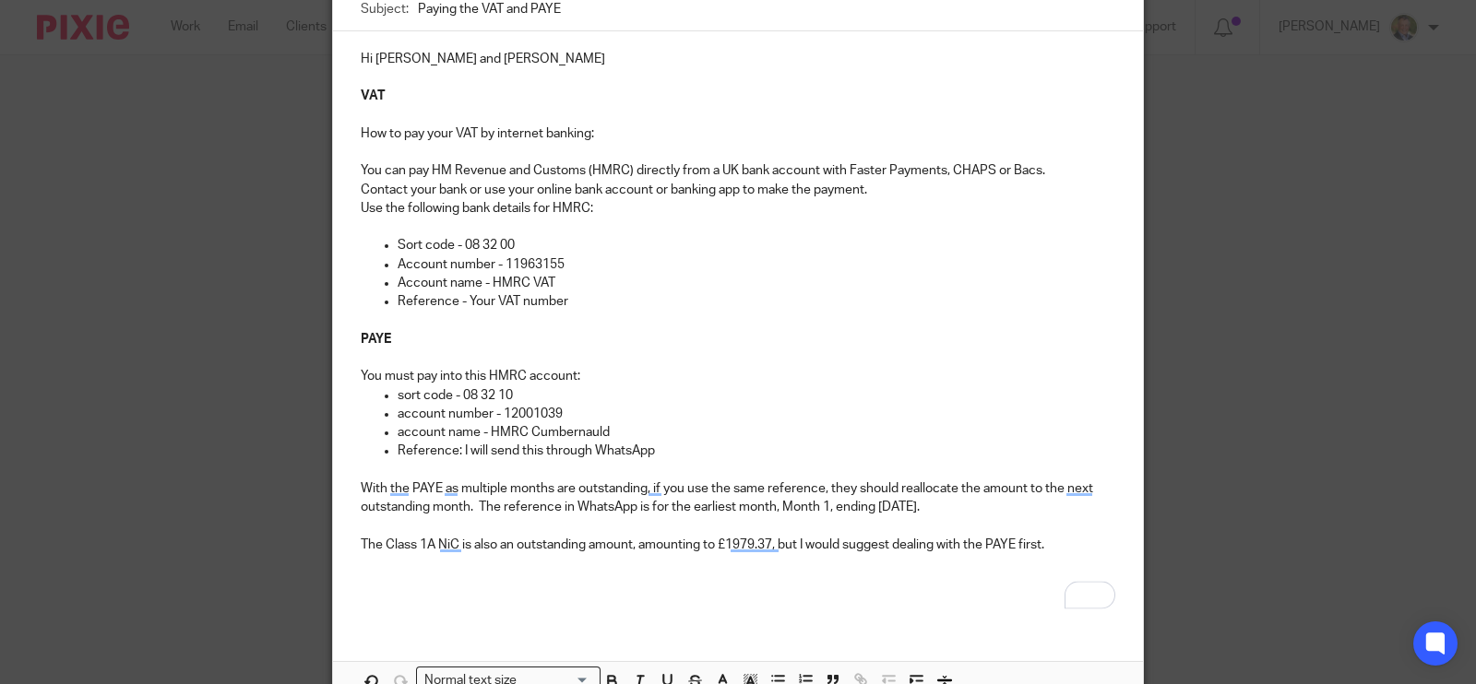
click at [829, 600] on p "To enrich screen reader interactions, please activate Accessibility in Grammarl…" at bounding box center [738, 600] width 755 height 18
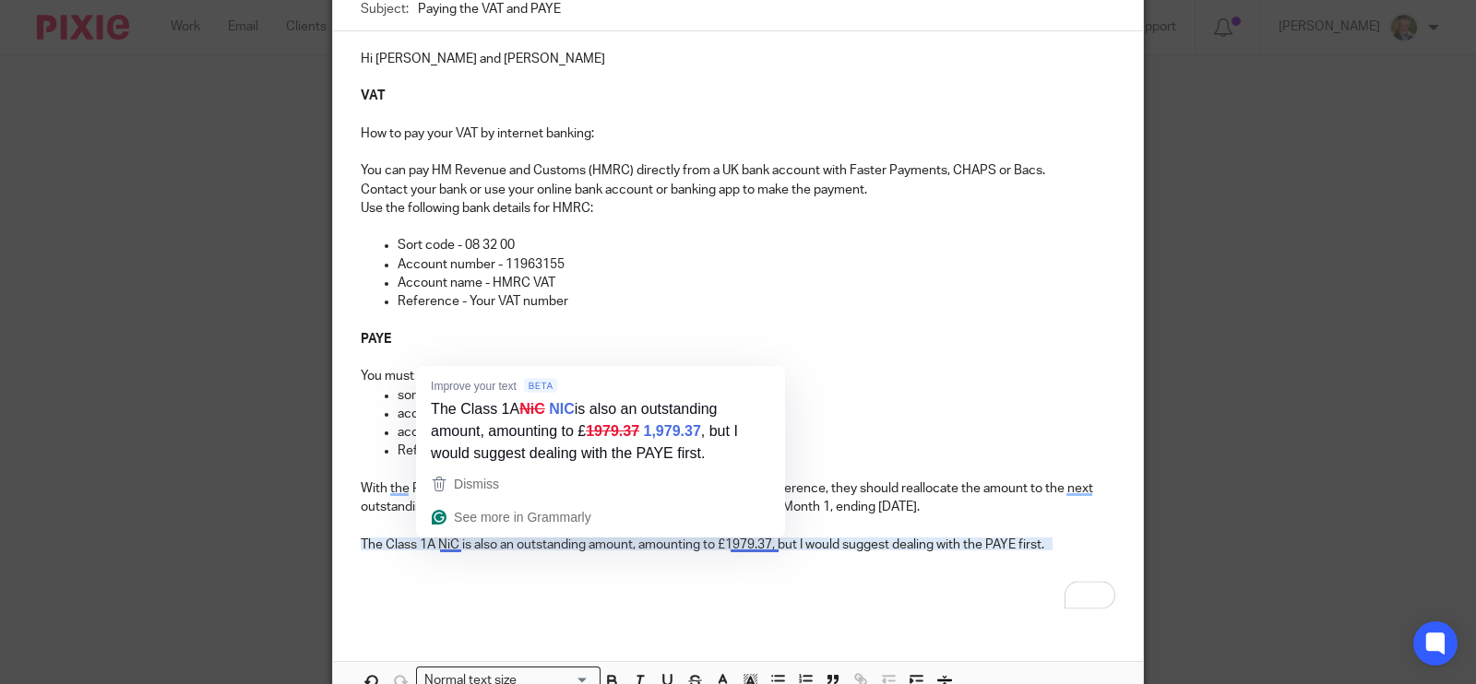
scroll to position [349, 0]
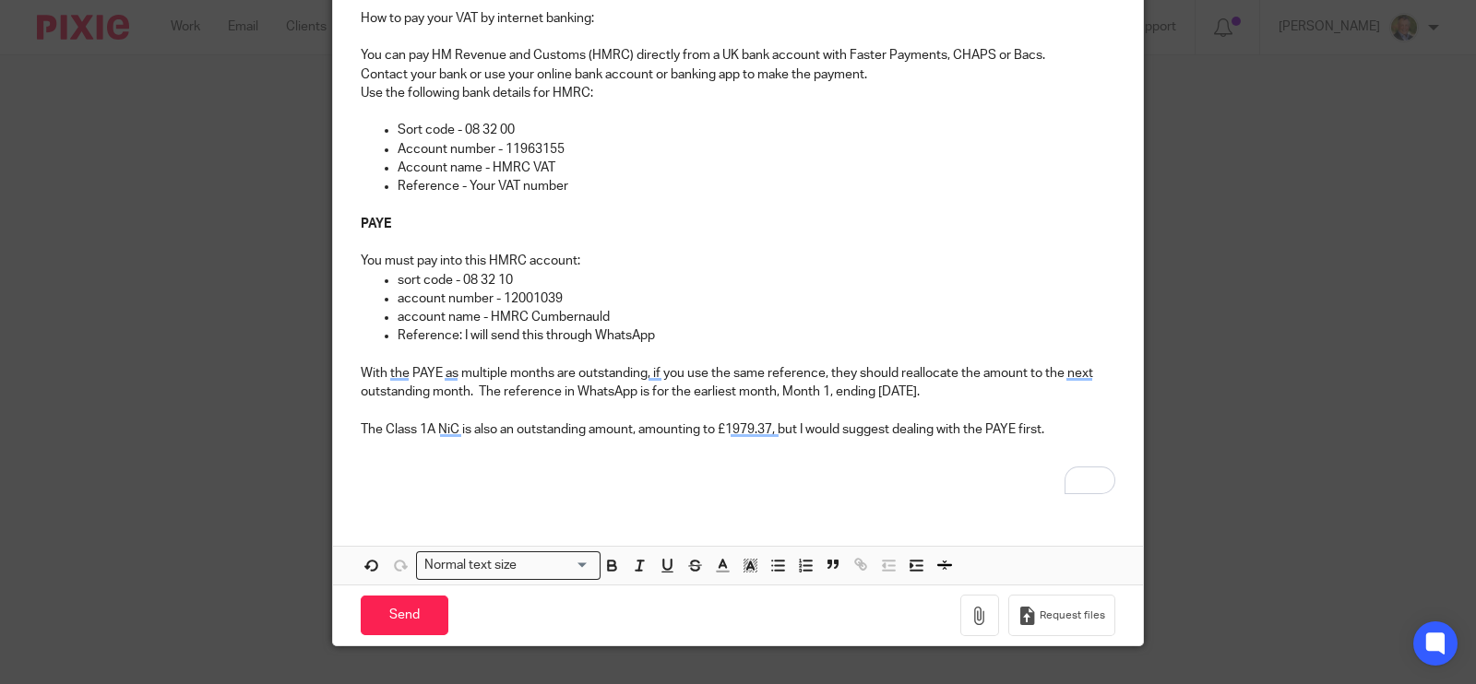
click at [581, 427] on p "The Class 1A NiC is also an outstanding amount, amounting to £1979.37, but I wo…" at bounding box center [738, 430] width 755 height 18
click at [457, 426] on p "The Class 1A NiC is also an outstanding, amounting to £1979.37, but I would sug…" at bounding box center [738, 430] width 755 height 18
click at [447, 422] on p "The Class 1A NiC is also an outstanding, amounting to £1979.37, but I would sug…" at bounding box center [738, 430] width 755 height 18
click at [370, 463] on p "To enrich screen reader interactions, please activate Accessibility in Grammarl…" at bounding box center [738, 467] width 755 height 18
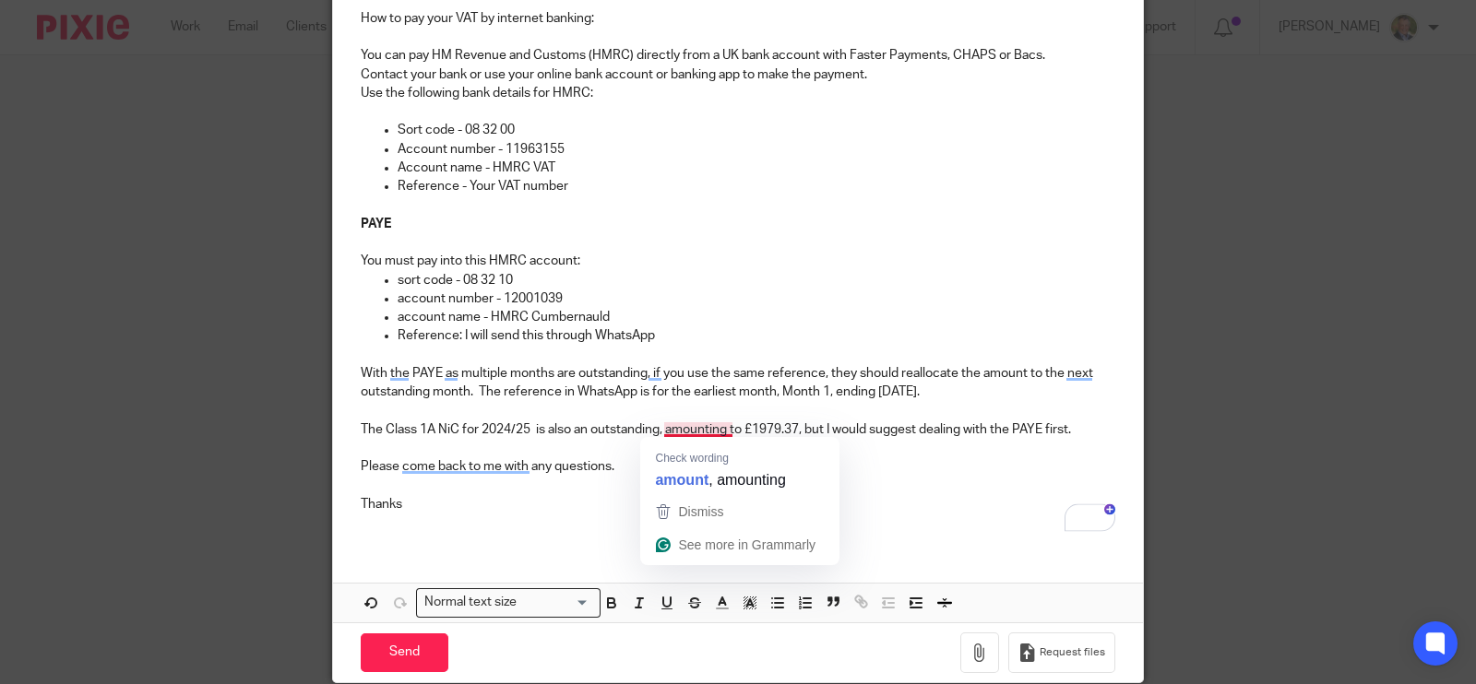
scroll to position [0, 0]
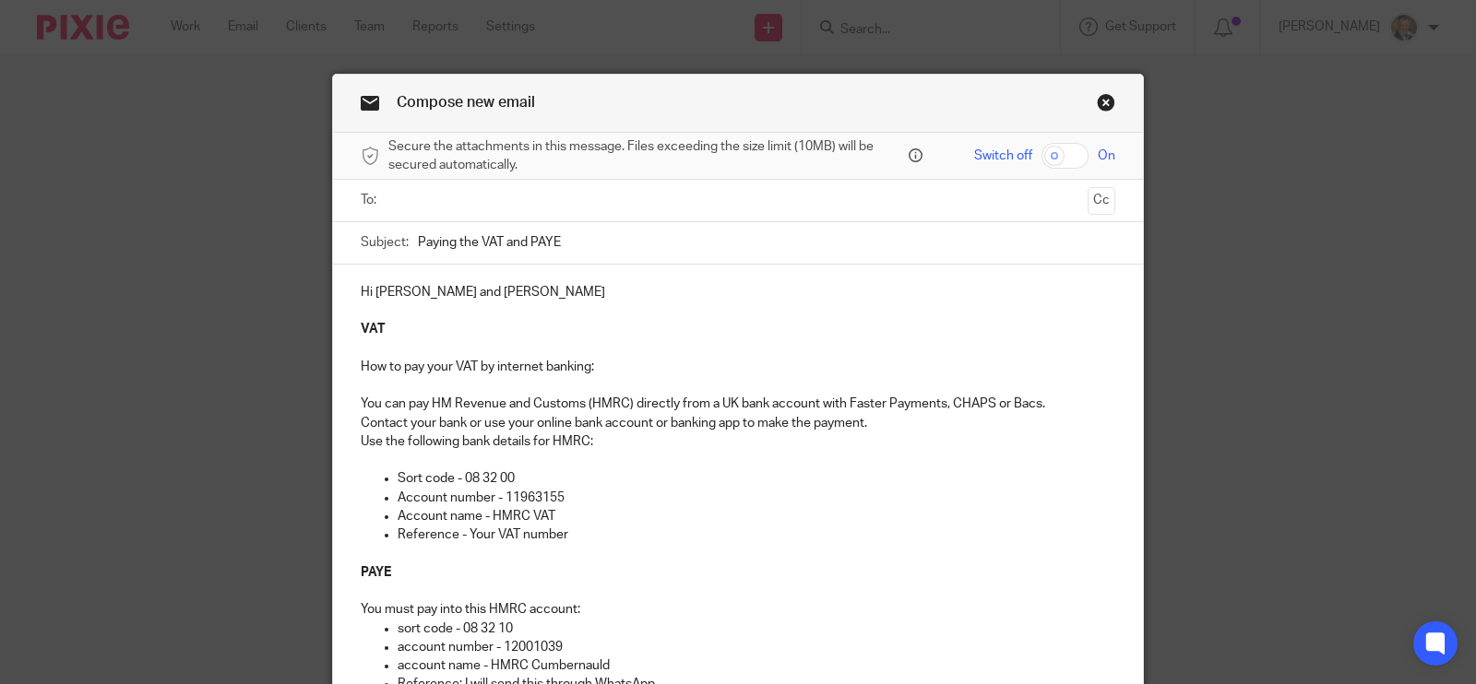
click at [413, 196] on input "text" at bounding box center [737, 200] width 685 height 21
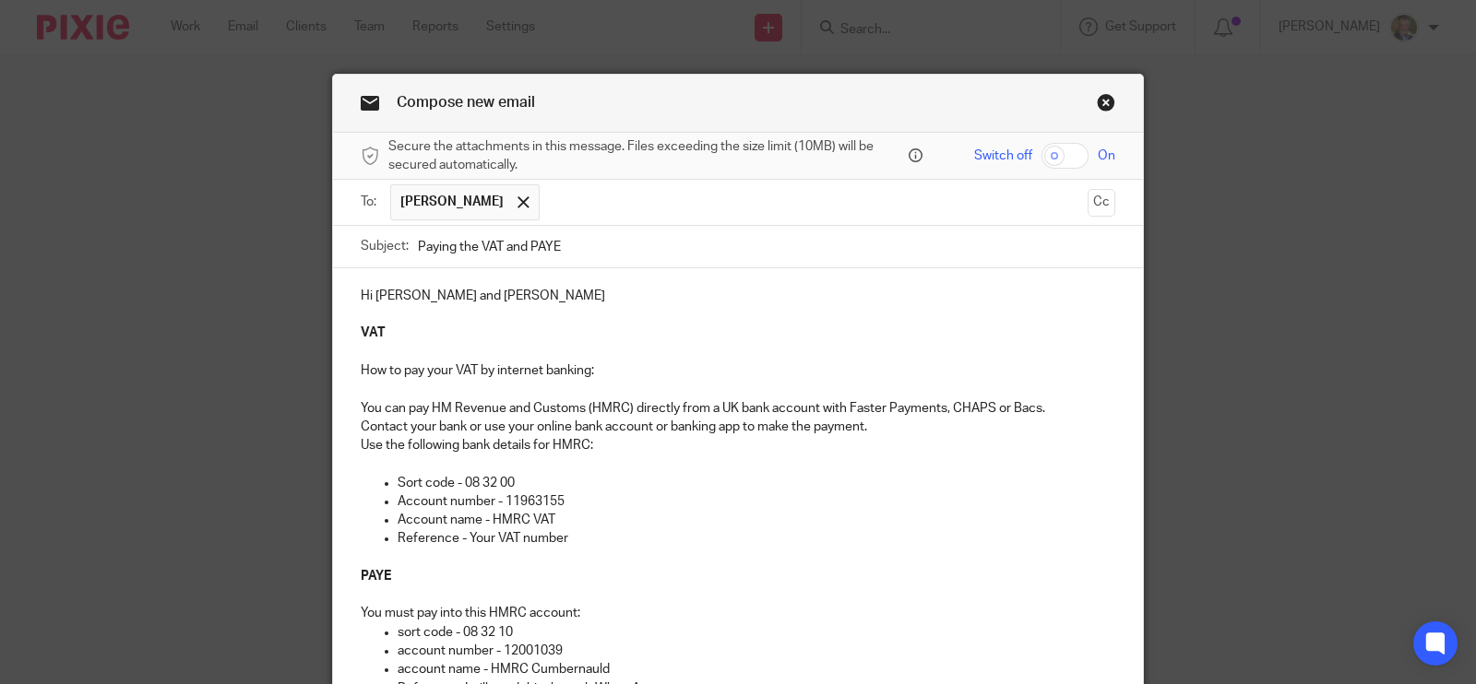
click at [549, 197] on input "text" at bounding box center [814, 202] width 530 height 36
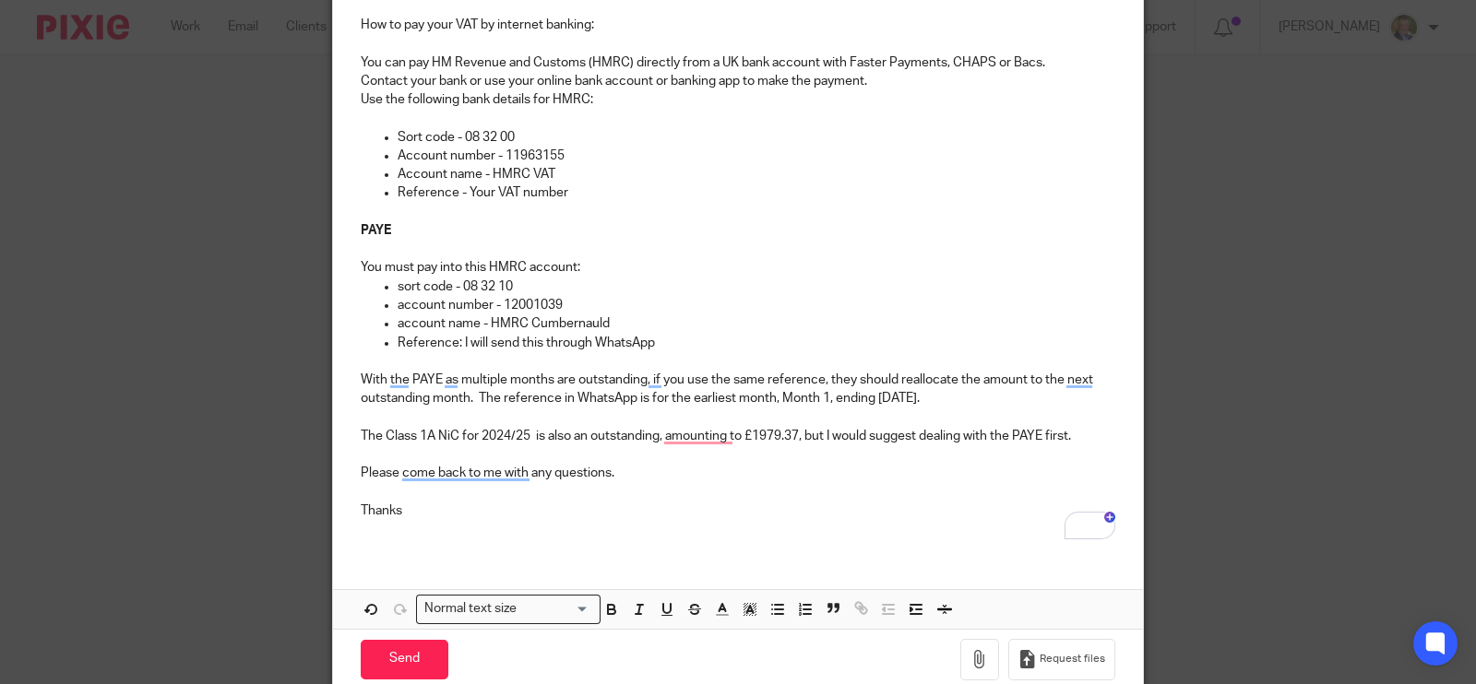
scroll to position [424, 0]
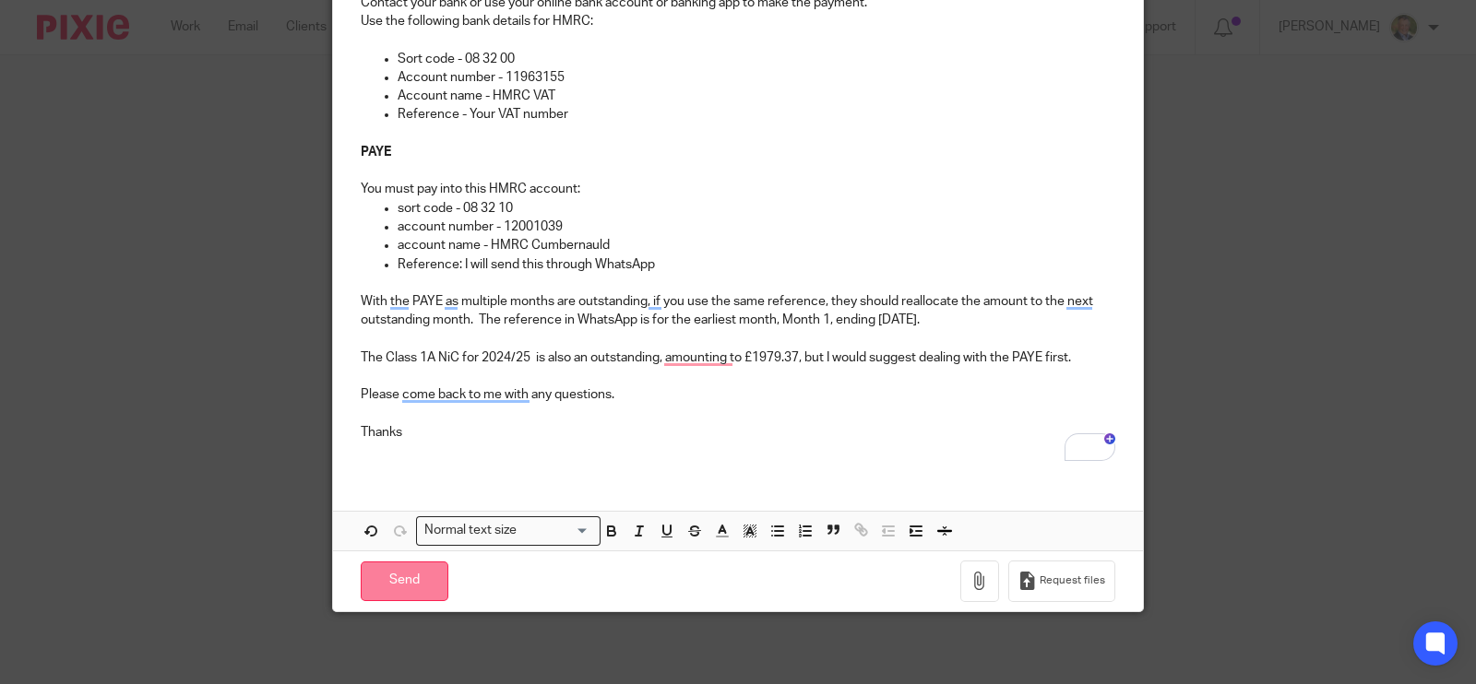
click at [400, 574] on input "Send" at bounding box center [405, 582] width 88 height 40
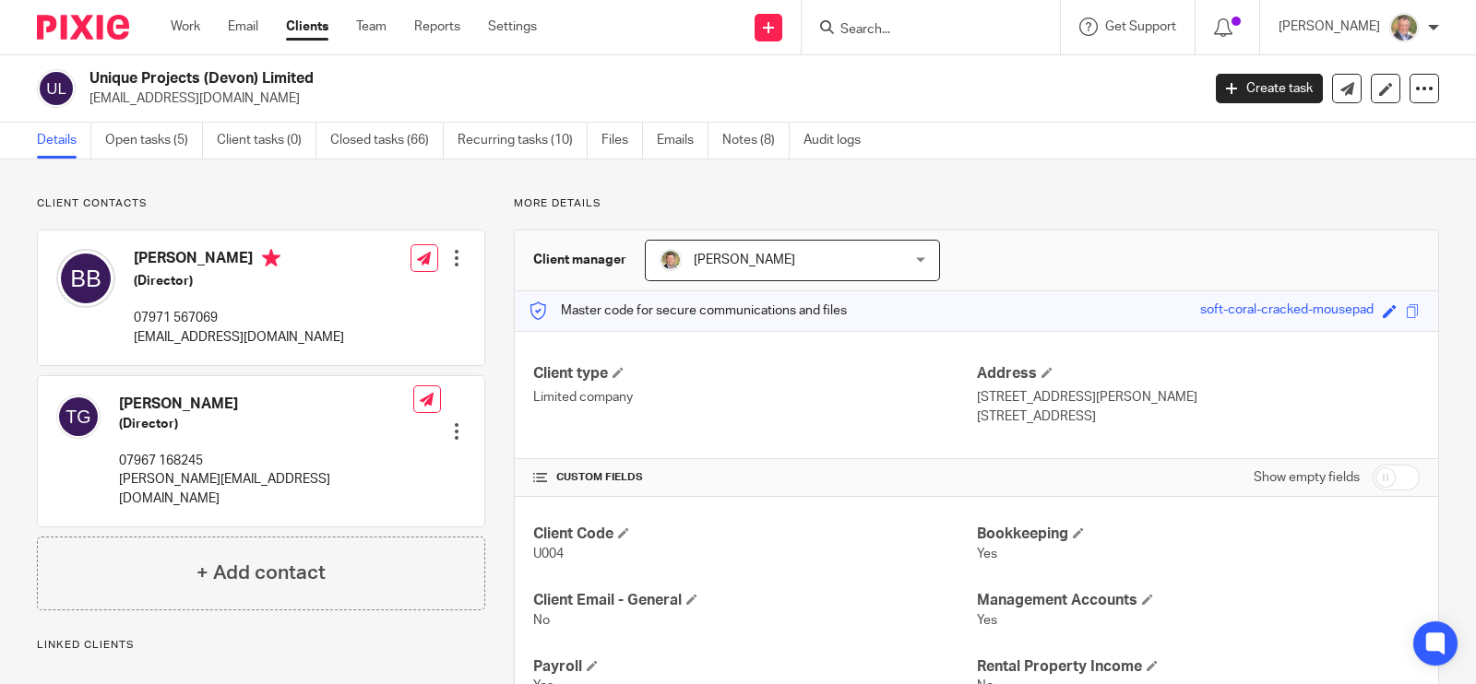
click at [910, 22] on input "Search" at bounding box center [921, 30] width 166 height 17
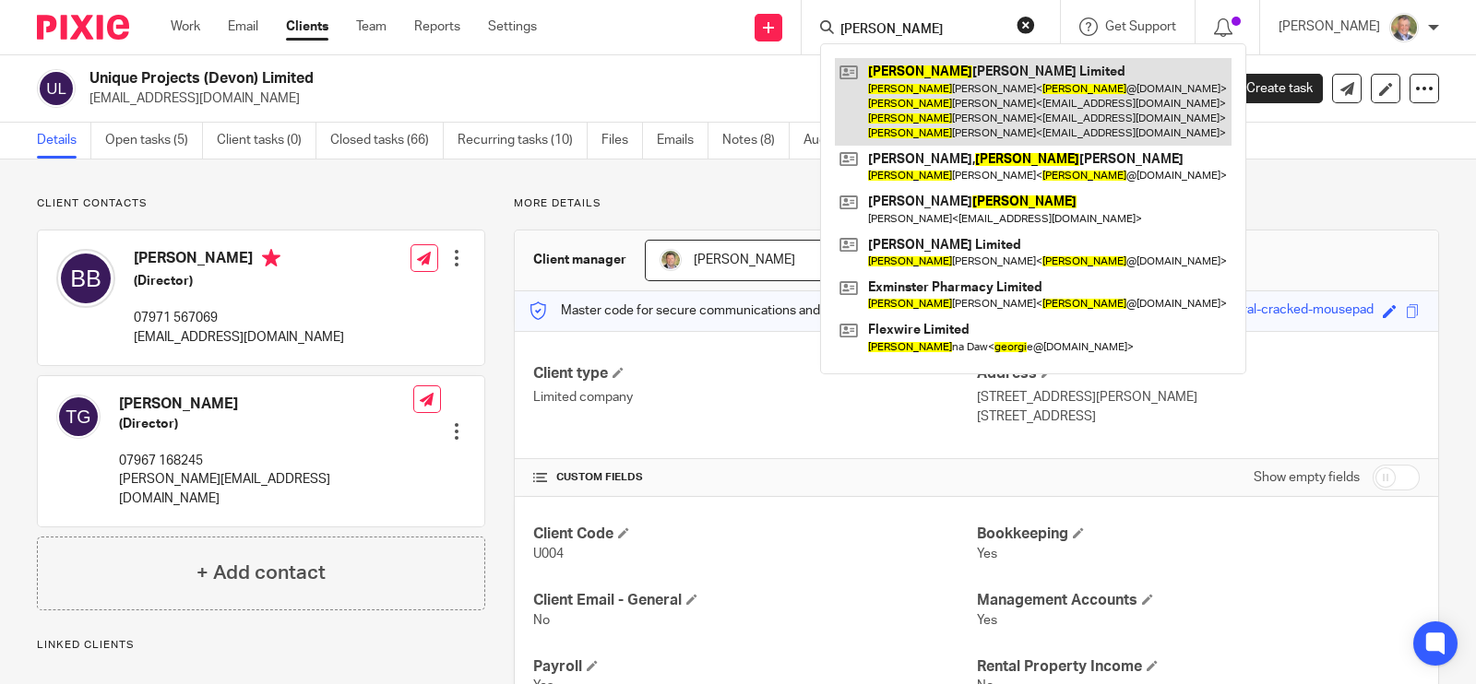
type input "[PERSON_NAME]"
click at [999, 86] on link at bounding box center [1033, 102] width 397 height 88
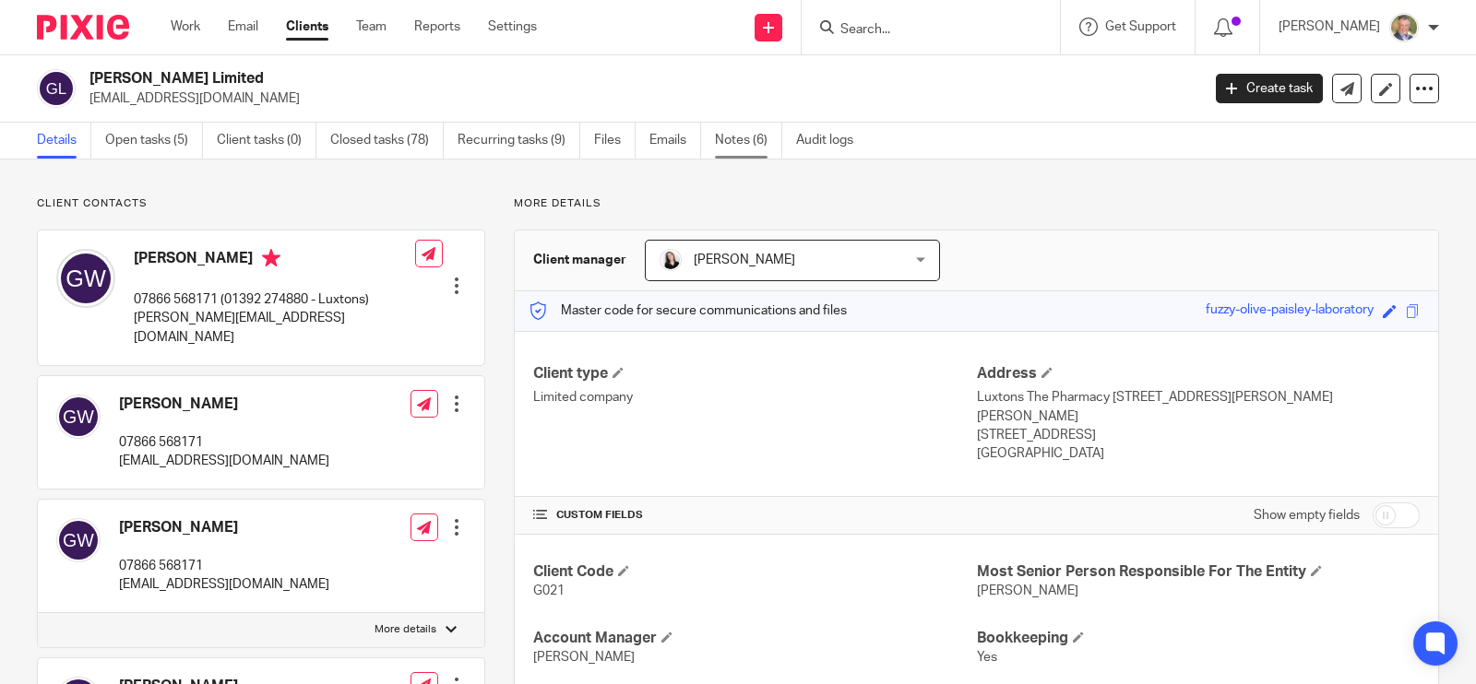
click at [743, 136] on link "Notes (6)" at bounding box center [748, 141] width 67 height 36
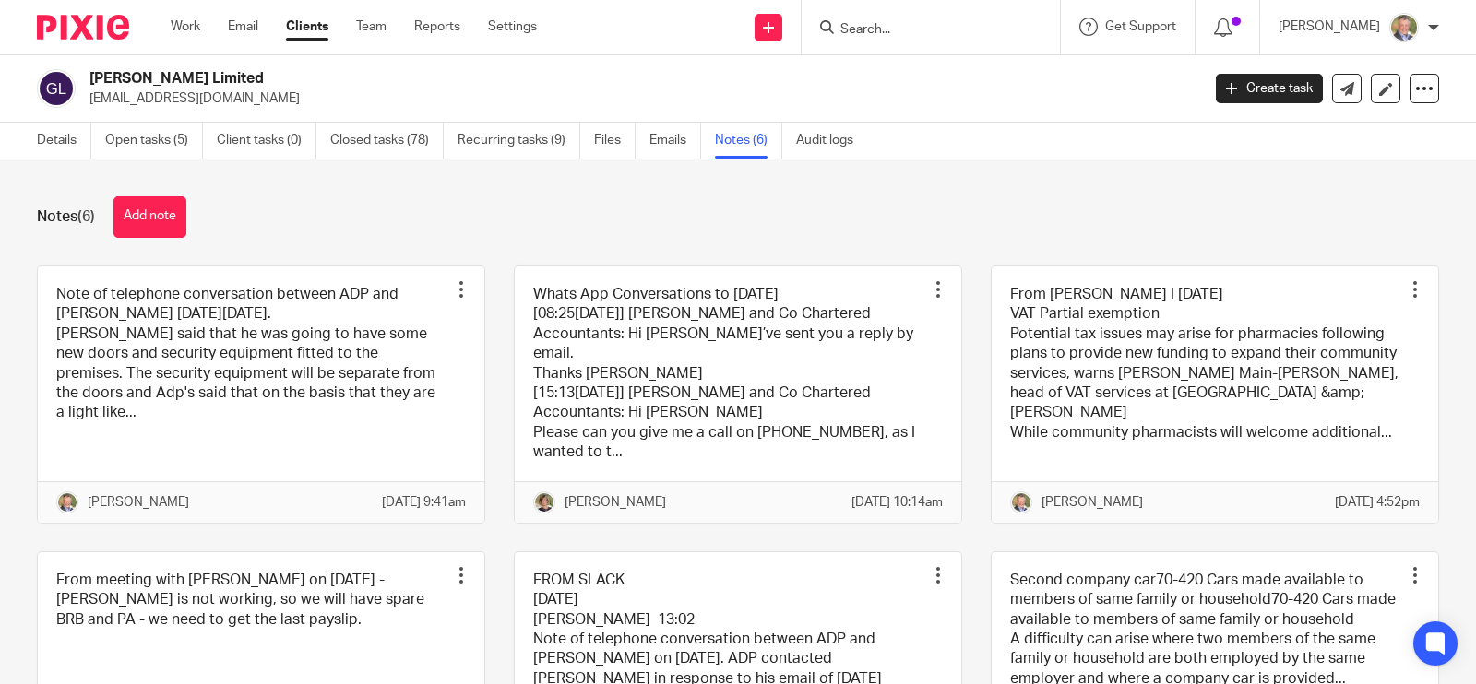
click at [160, 223] on button "Add note" at bounding box center [149, 217] width 73 height 42
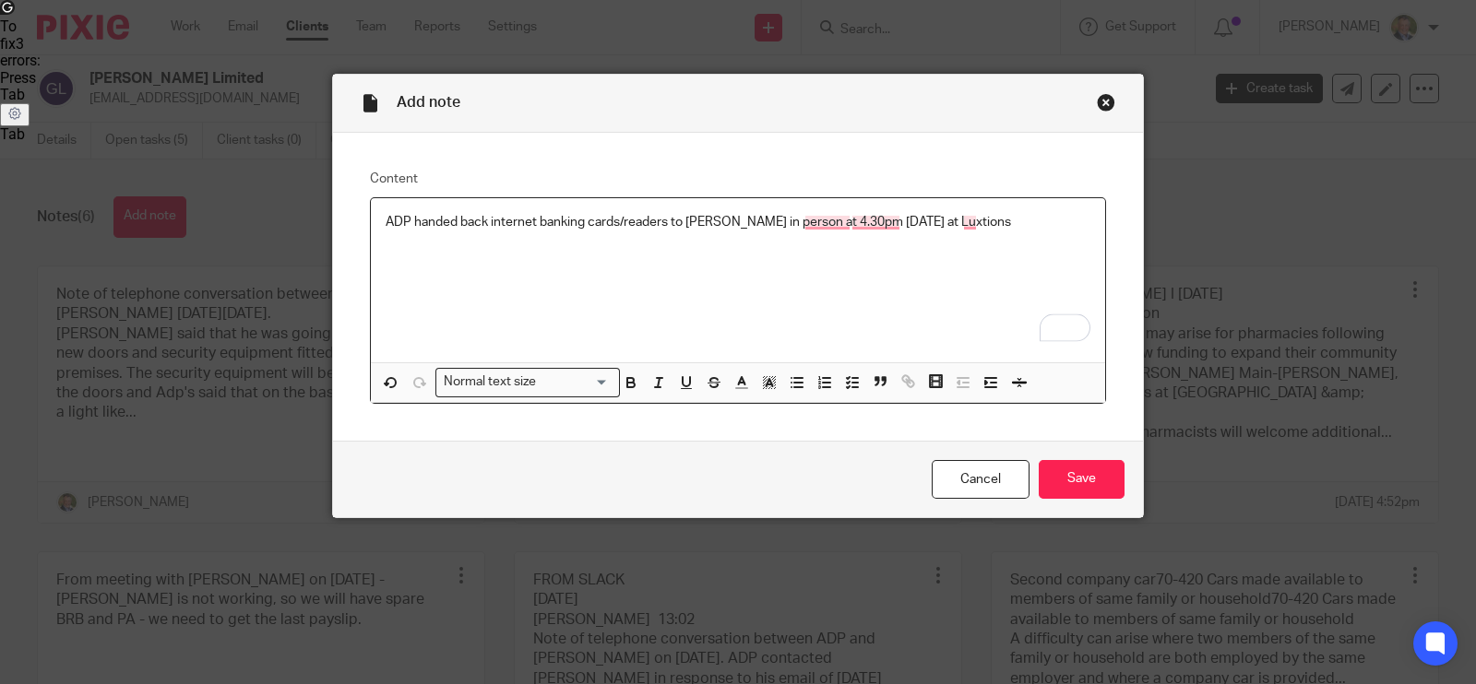
drag, startPoint x: 996, startPoint y: 220, endPoint x: 1035, endPoint y: 226, distance: 39.3
click at [1004, 220] on p "ADP handed back internet banking cards/readers to George in person at 4.30pm Mo…" at bounding box center [738, 222] width 705 height 18
click at [482, 220] on p "ADP handed back internet banking cards/readers to George in person at 4.30pm Mo…" at bounding box center [738, 222] width 705 height 18
click at [1079, 483] on input "Save" at bounding box center [1082, 480] width 86 height 40
